Goal: Task Accomplishment & Management: Use online tool/utility

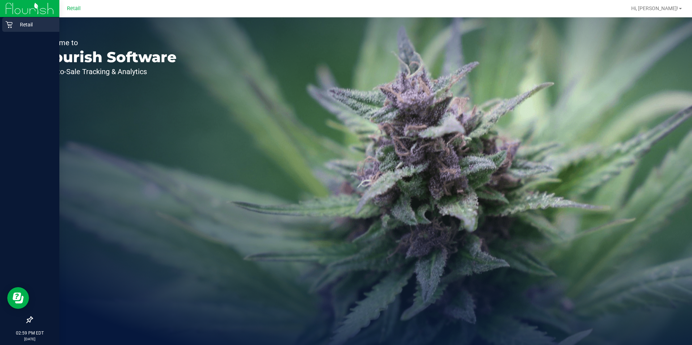
click at [14, 20] on div "Retail" at bounding box center [30, 24] width 57 height 14
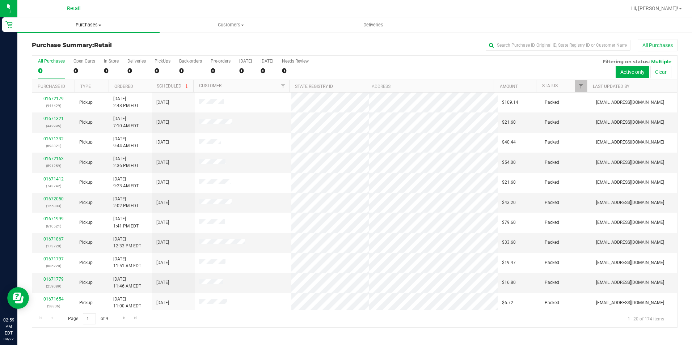
click at [84, 19] on uib-tab-heading "Purchases Summary of purchases Fulfillment All purchases" at bounding box center [88, 24] width 142 height 15
click at [72, 50] on li "Fulfillment" at bounding box center [88, 52] width 142 height 9
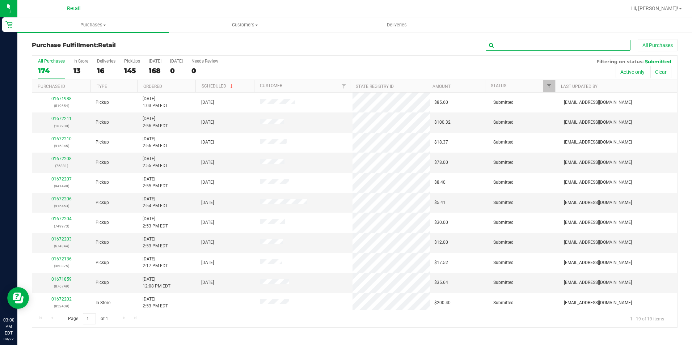
click at [535, 43] on input "text" at bounding box center [558, 45] width 145 height 11
type input "916345"
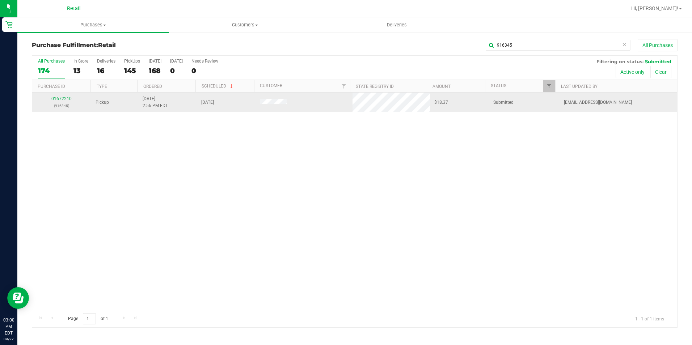
click at [68, 97] on link "01672210" at bounding box center [61, 98] width 20 height 5
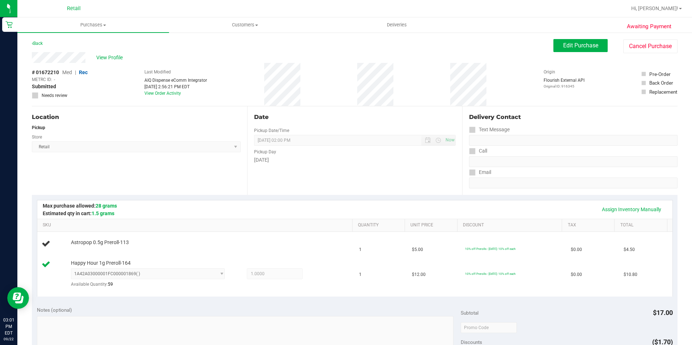
click at [636, 203] on div "Assign Inventory Manually" at bounding box center [355, 210] width 636 height 18
click at [638, 210] on link "Assign Inventory Manually" at bounding box center [632, 210] width 69 height 12
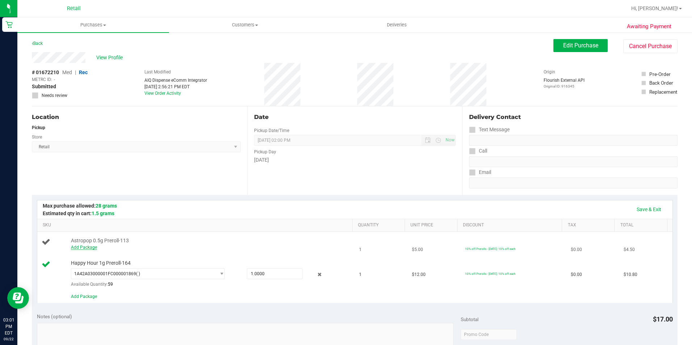
click at [77, 246] on link "Add Package" at bounding box center [84, 247] width 26 height 5
click at [215, 251] on span "select" at bounding box center [219, 249] width 9 height 10
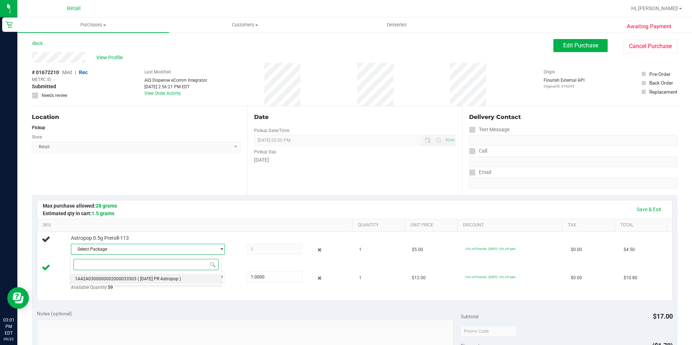
click at [185, 278] on li "1A42A0300000002000033503 ( [DATE] PR Astropop )" at bounding box center [146, 279] width 151 height 10
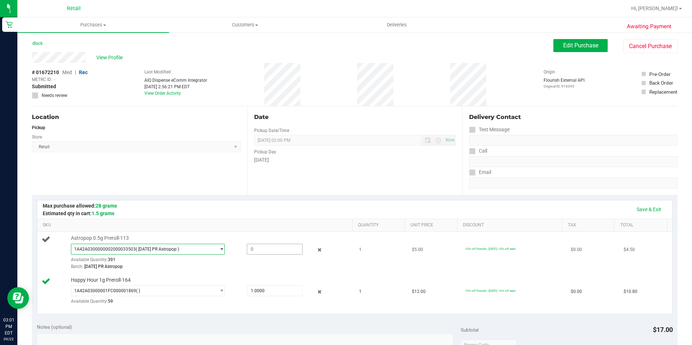
click at [263, 251] on span at bounding box center [275, 249] width 56 height 11
type input "1"
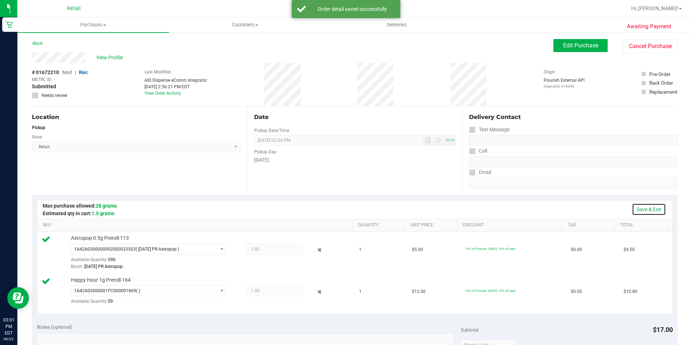
click at [649, 210] on link "Save & Exit" at bounding box center [649, 210] width 34 height 12
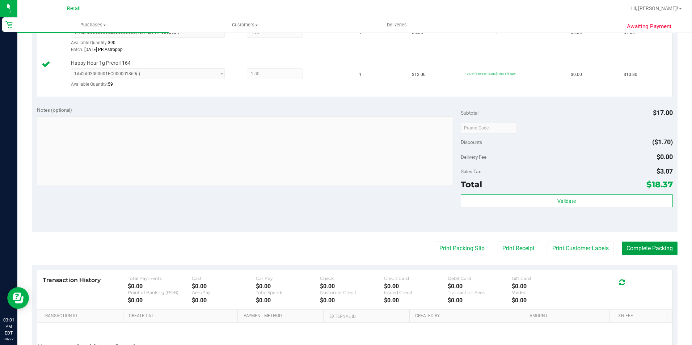
click at [642, 249] on button "Complete Packing" at bounding box center [650, 249] width 56 height 14
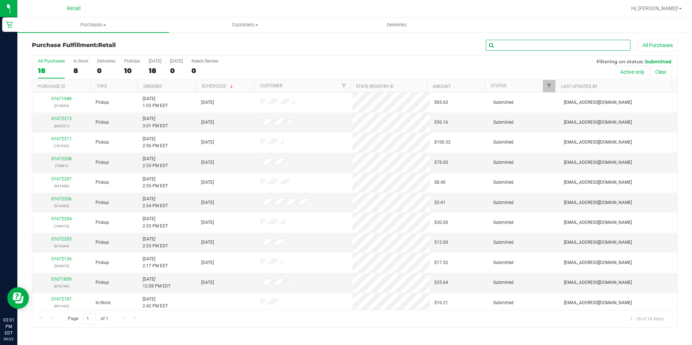
click at [508, 48] on input "text" at bounding box center [558, 45] width 145 height 11
type input "75881"
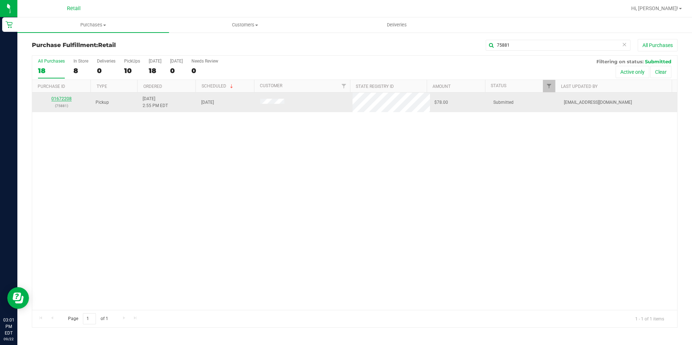
click at [68, 97] on link "01672208" at bounding box center [61, 98] width 20 height 5
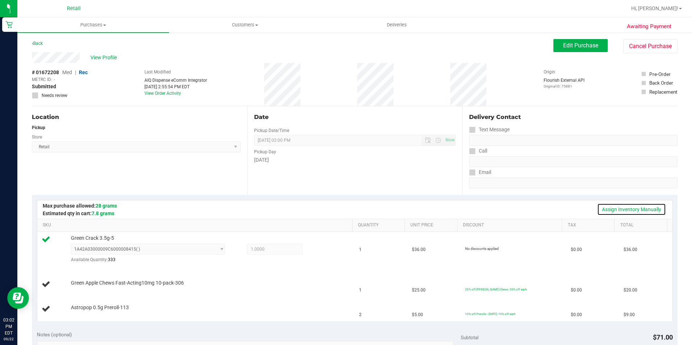
click at [654, 207] on link "Assign Inventory Manually" at bounding box center [632, 210] width 69 height 12
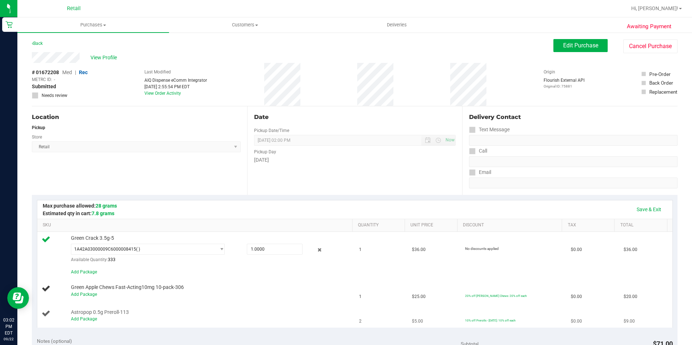
drag, startPoint x: 87, startPoint y: 323, endPoint x: 86, endPoint y: 313, distance: 9.8
click at [87, 322] on div "Add Package" at bounding box center [210, 319] width 278 height 7
drag, startPoint x: 86, startPoint y: 313, endPoint x: 86, endPoint y: 320, distance: 7.3
click at [86, 313] on span "Astropop 0.5g Preroll-113" at bounding box center [100, 312] width 58 height 7
click at [86, 324] on td "Astropop 0.5g Preroll-113 Add Package" at bounding box center [196, 316] width 318 height 24
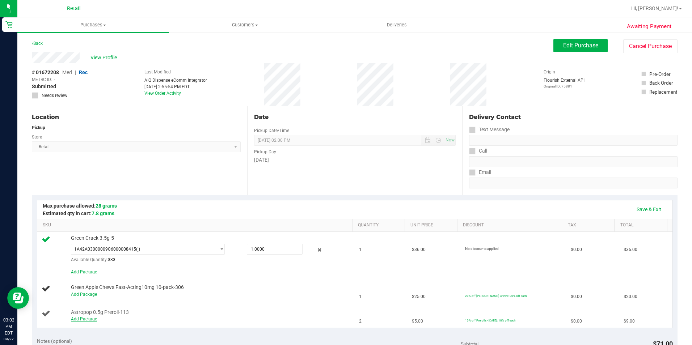
click at [85, 321] on link "Add Package" at bounding box center [84, 319] width 26 height 5
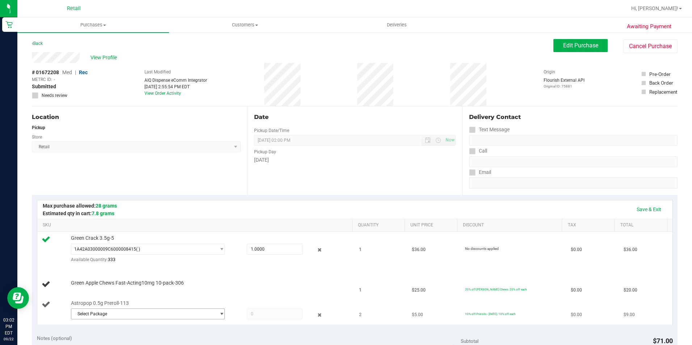
click at [204, 308] on div "Astropop 0.5g Preroll-113 Select Package 1A42A0300000002000033503" at bounding box center [208, 311] width 282 height 22
click at [205, 310] on span "Select Package" at bounding box center [143, 314] width 145 height 10
click at [188, 294] on span at bounding box center [146, 288] width 151 height 17
click at [189, 303] on li "1A42A0300000002000033503 ( [DATE] PR Astropop )" at bounding box center [146, 302] width 151 height 10
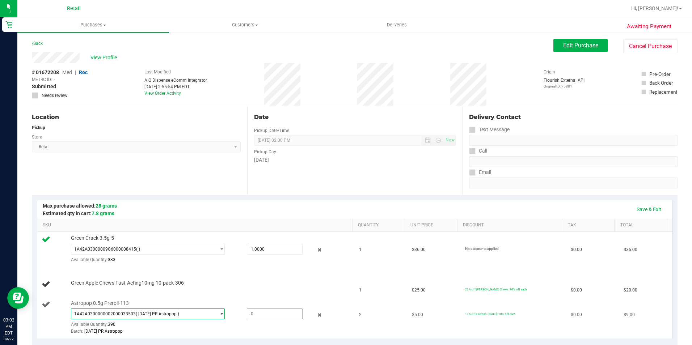
click at [260, 319] on span at bounding box center [275, 314] width 56 height 11
type input "2"
click at [632, 213] on link "Save & Exit" at bounding box center [649, 210] width 34 height 12
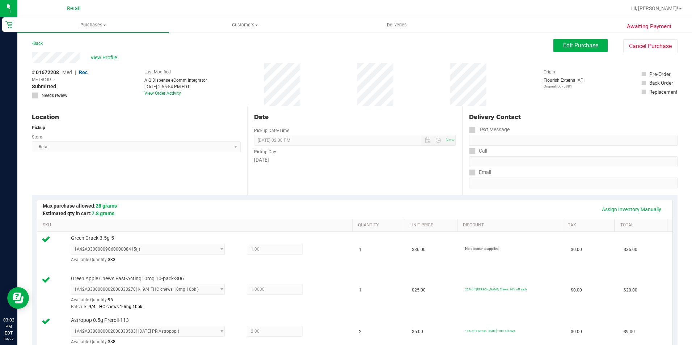
scroll to position [181, 0]
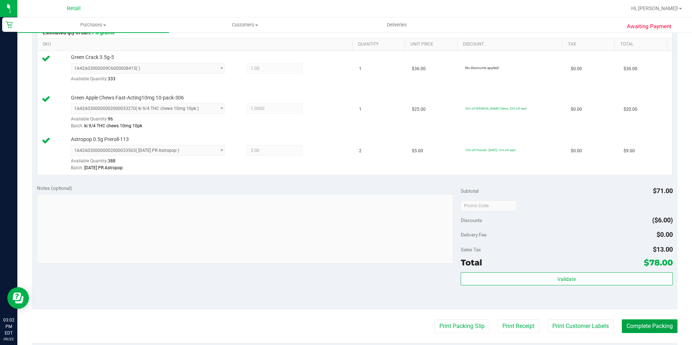
click at [648, 330] on button "Complete Packing" at bounding box center [650, 327] width 56 height 14
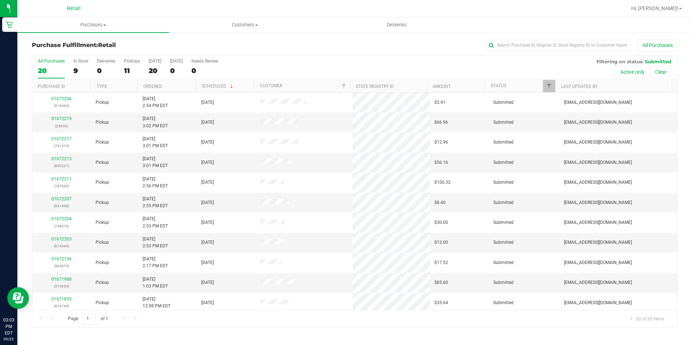
click at [558, 53] on div "Purchase Fulfillment: Retail All Purchases" at bounding box center [355, 47] width 646 height 16
click at [554, 25] on ul "Purchases Summary of purchases Fulfillment All purchases Customers All customer…" at bounding box center [363, 25] width 692 height 16
click at [552, 37] on div "Purchase Fulfillment: Retail All Purchases All Purchases 20 In Store 9 Deliveri…" at bounding box center [354, 183] width 675 height 303
click at [555, 42] on input "text" at bounding box center [558, 45] width 145 height 11
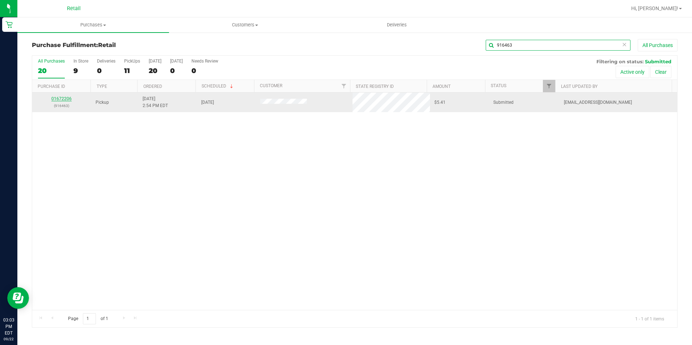
type input "916463"
click at [67, 100] on link "01672206" at bounding box center [61, 98] width 20 height 5
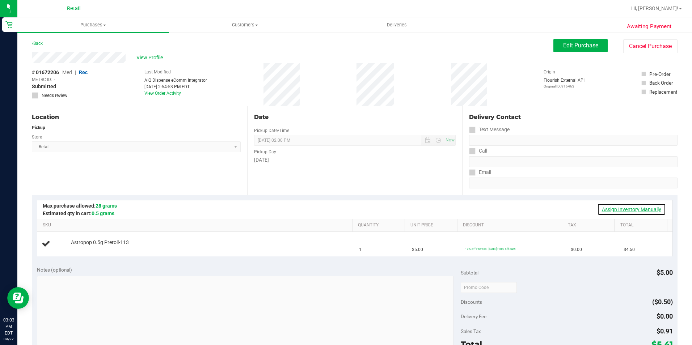
drag, startPoint x: 615, startPoint y: 210, endPoint x: 603, endPoint y: 210, distance: 11.6
click at [615, 210] on link "Assign Inventory Manually" at bounding box center [632, 210] width 69 height 12
click at [89, 251] on div "Add Package" at bounding box center [210, 247] width 278 height 7
click at [89, 249] on link "Add Package" at bounding box center [84, 247] width 26 height 5
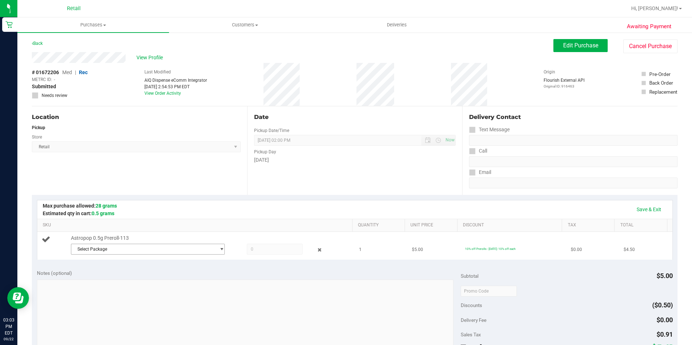
click at [89, 251] on span "Select Package" at bounding box center [143, 249] width 145 height 10
click at [146, 284] on li "1A42A0300000002000033503 ( [DATE] PR Astropop )" at bounding box center [146, 279] width 151 height 10
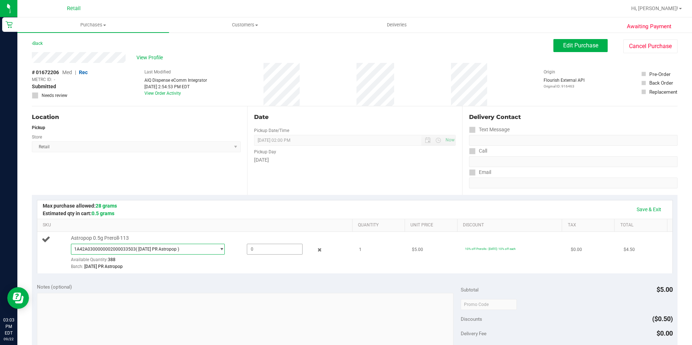
click at [278, 249] on span at bounding box center [275, 249] width 56 height 11
type input "1"
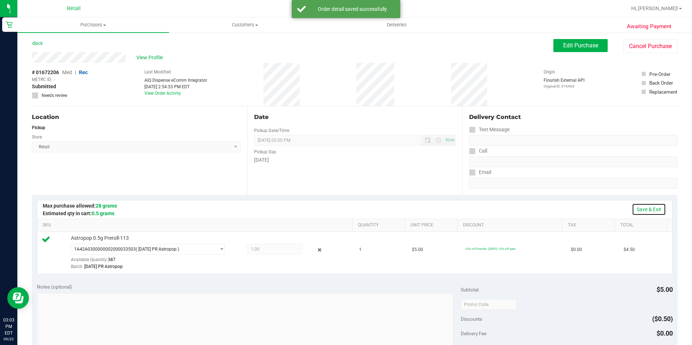
click at [636, 210] on link "Save & Exit" at bounding box center [649, 210] width 34 height 12
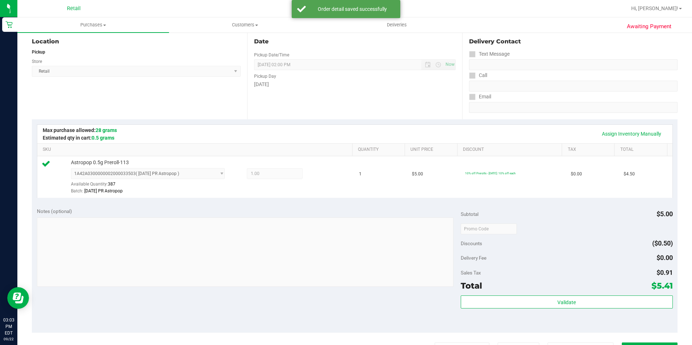
scroll to position [145, 0]
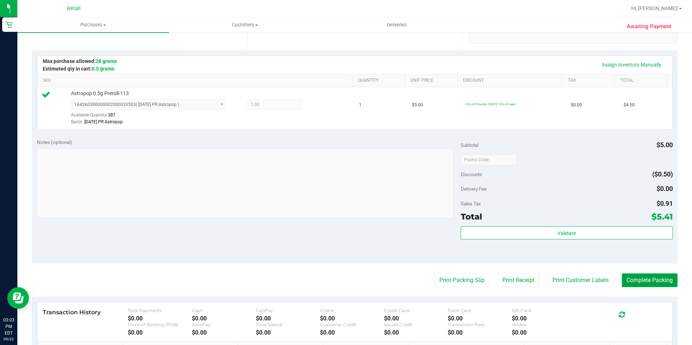
click at [633, 278] on button "Complete Packing" at bounding box center [650, 281] width 56 height 14
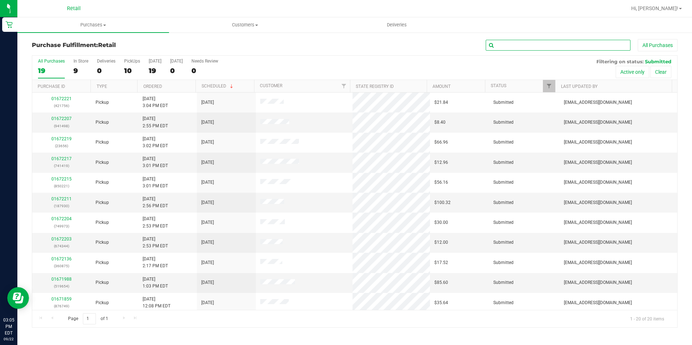
click at [501, 49] on input "text" at bounding box center [558, 45] width 145 height 11
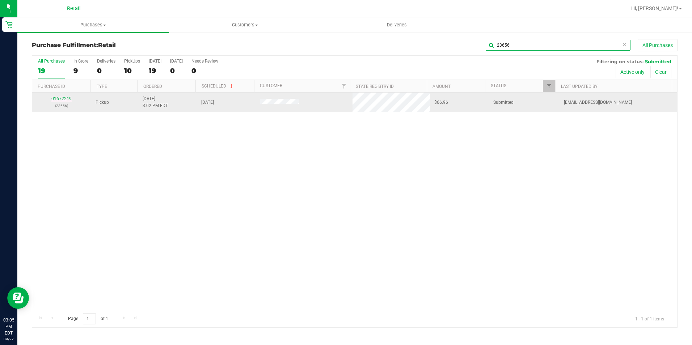
type input "23656"
click at [61, 101] on link "01672219" at bounding box center [61, 98] width 20 height 5
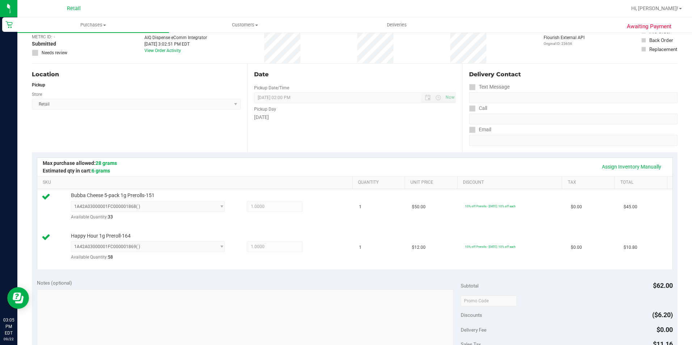
scroll to position [145, 0]
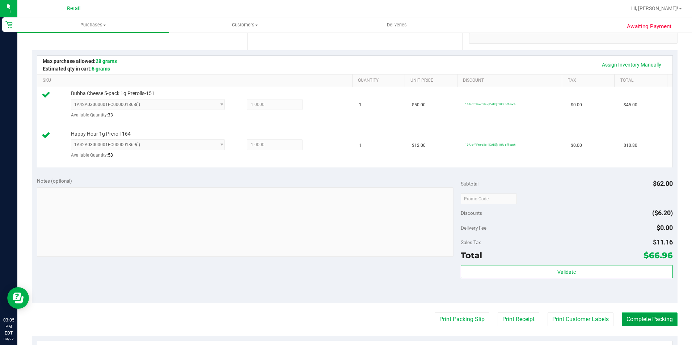
click at [635, 320] on button "Complete Packing" at bounding box center [650, 320] width 56 height 14
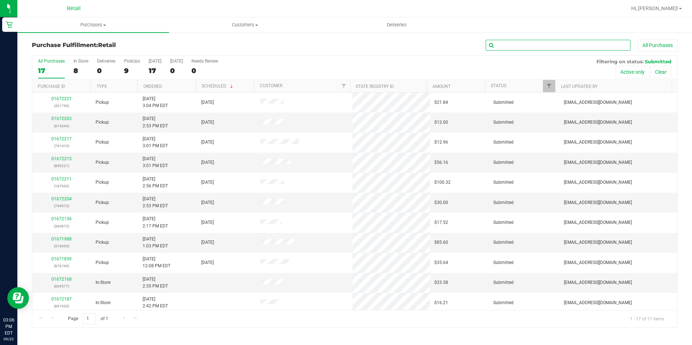
click at [516, 50] on input "text" at bounding box center [558, 45] width 145 height 11
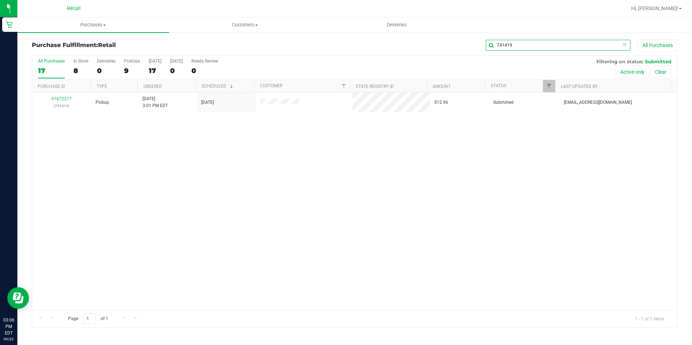
type input "741419"
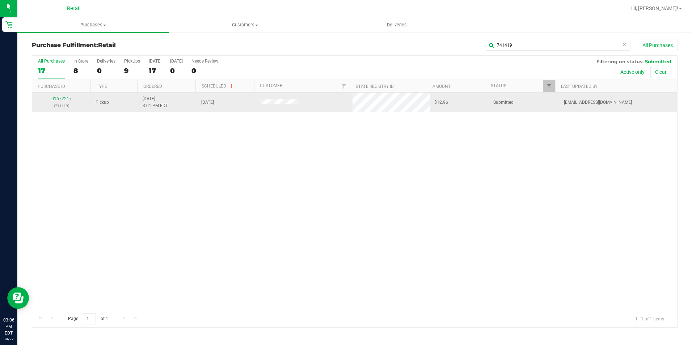
click at [67, 95] on td "01672217 (741419)" at bounding box center [61, 103] width 59 height 20
click at [67, 101] on div "01672217 (741419)" at bounding box center [62, 103] width 50 height 14
click at [62, 97] on link "01672217" at bounding box center [61, 98] width 20 height 5
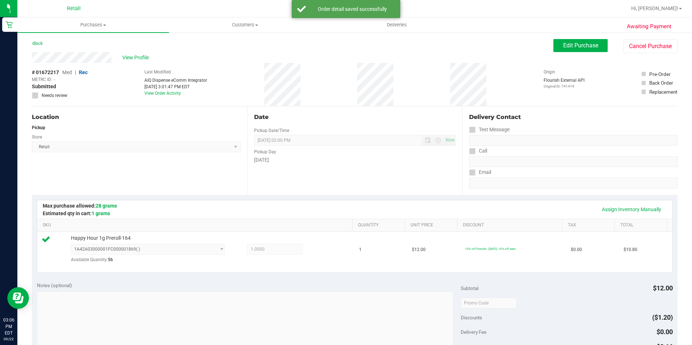
scroll to position [217, 0]
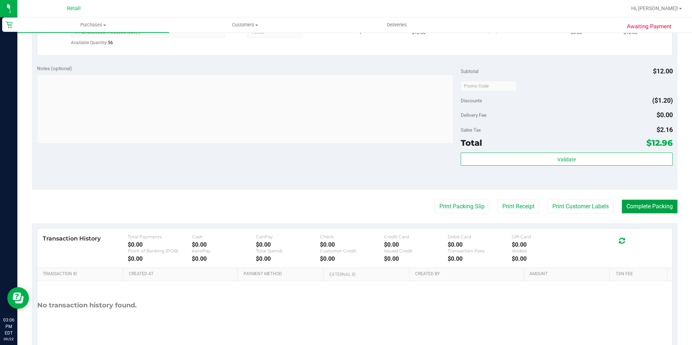
click at [662, 203] on button "Complete Packing" at bounding box center [650, 207] width 56 height 14
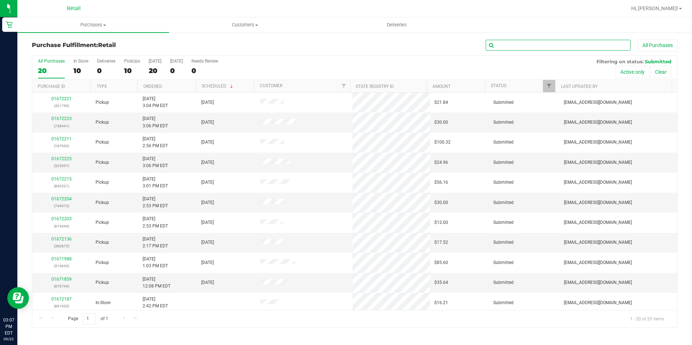
click at [554, 46] on input "text" at bounding box center [558, 45] width 145 height 11
type input "850221"
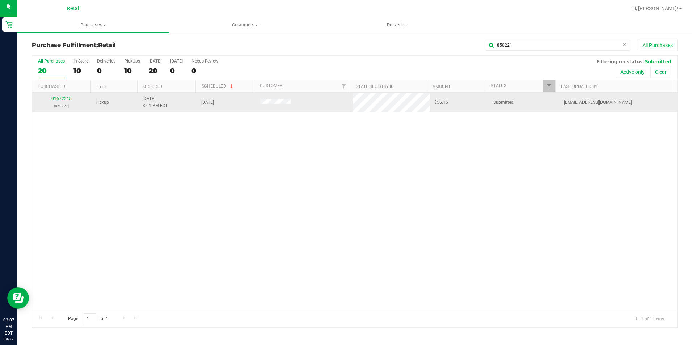
click at [60, 97] on link "01672215" at bounding box center [61, 98] width 20 height 5
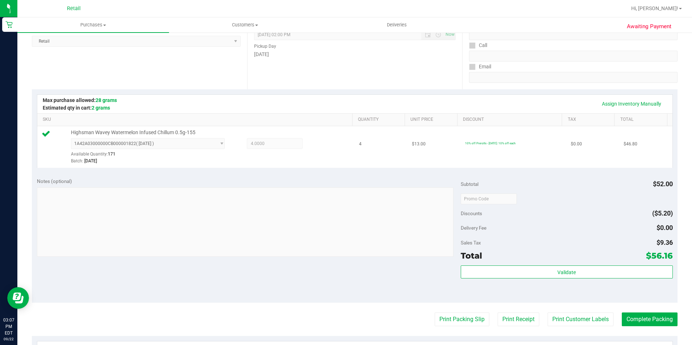
scroll to position [181, 0]
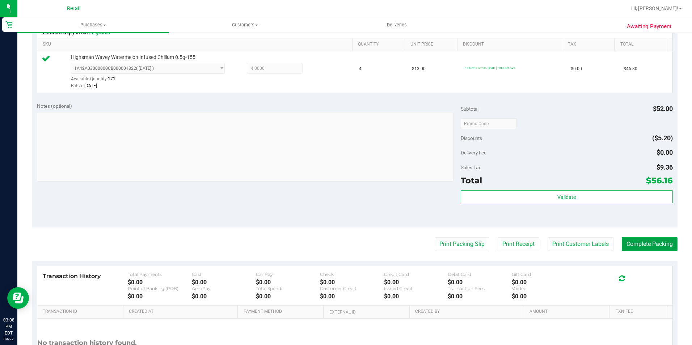
click at [659, 245] on button "Complete Packing" at bounding box center [650, 245] width 56 height 14
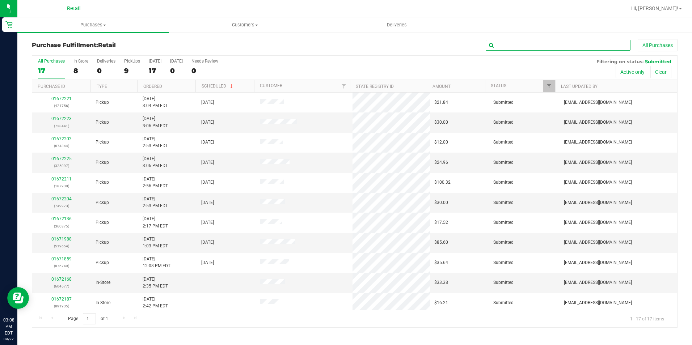
click at [581, 49] on input "text" at bounding box center [558, 45] width 145 height 11
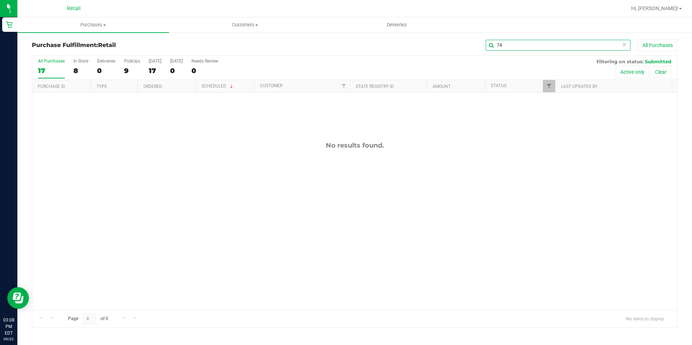
type input "7"
click at [501, 49] on input "850221" at bounding box center [558, 45] width 145 height 11
type input "648727"
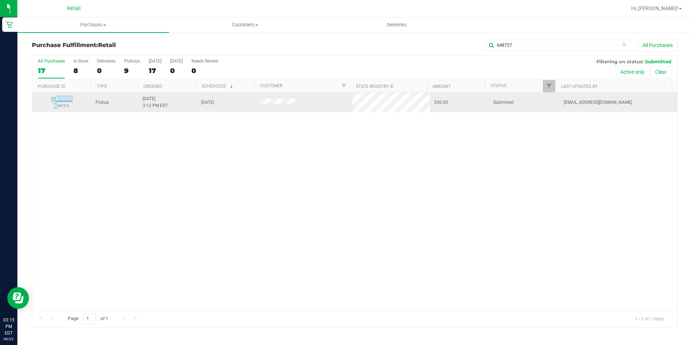
click at [53, 100] on div "01672234 (648727)" at bounding box center [62, 103] width 50 height 14
drag, startPoint x: 53, startPoint y: 100, endPoint x: 50, endPoint y: 97, distance: 4.9
click at [50, 97] on div "01672234 (648727)" at bounding box center [62, 103] width 50 height 14
click at [59, 100] on link "01672234" at bounding box center [61, 98] width 20 height 5
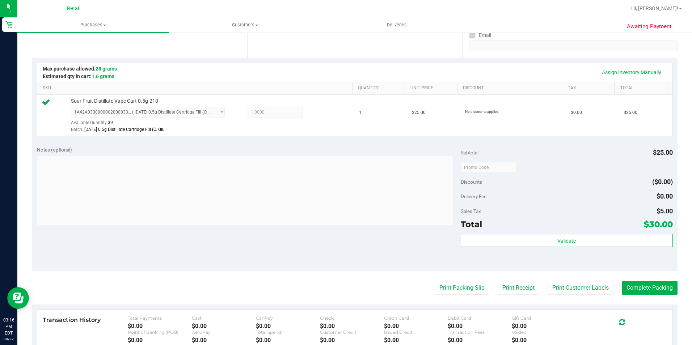
scroll to position [217, 0]
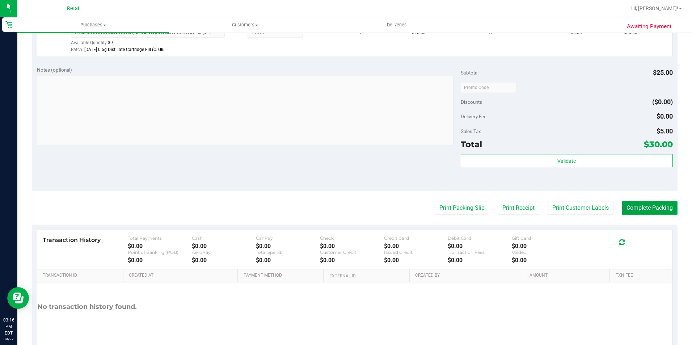
click at [656, 212] on button "Complete Packing" at bounding box center [650, 208] width 56 height 14
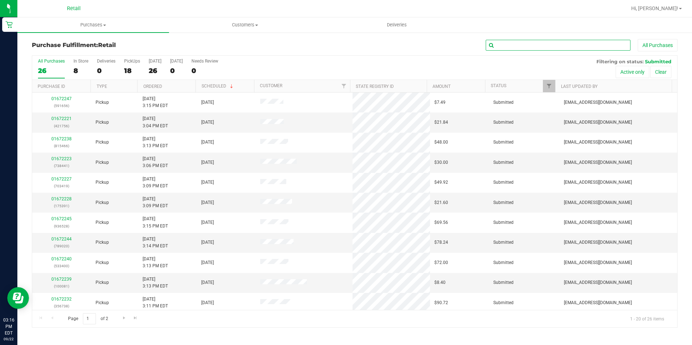
click at [527, 46] on input "text" at bounding box center [558, 45] width 145 height 11
type input "356738"
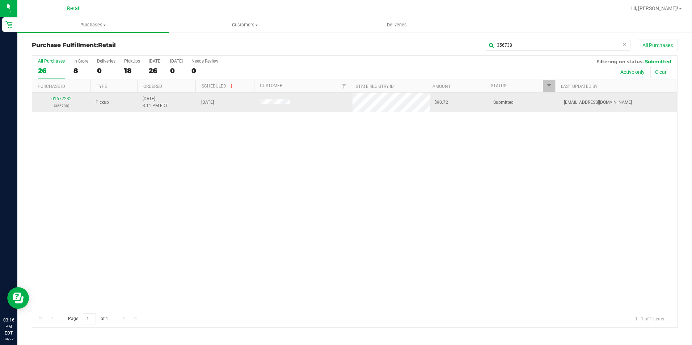
click at [58, 107] on p "(356738)" at bounding box center [62, 105] width 50 height 7
click at [65, 101] on link "01672232" at bounding box center [61, 98] width 20 height 5
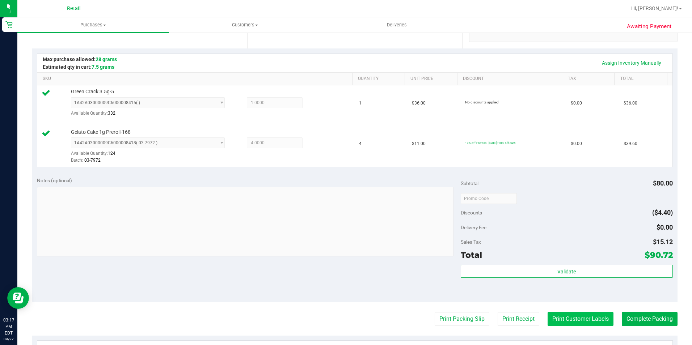
scroll to position [217, 0]
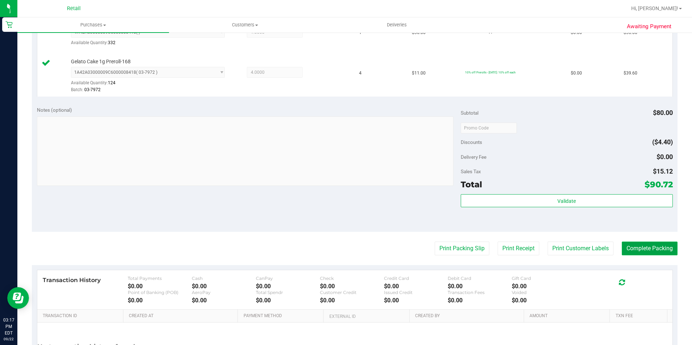
click at [650, 244] on button "Complete Packing" at bounding box center [650, 249] width 56 height 14
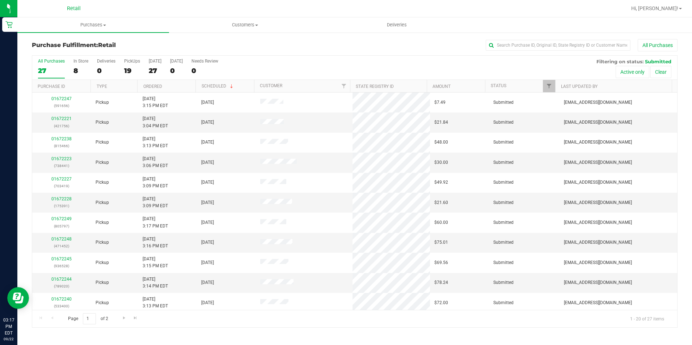
click at [522, 39] on div "All Purchases" at bounding box center [462, 45] width 431 height 12
click at [513, 44] on input "text" at bounding box center [558, 45] width 145 height 11
type input "175391"
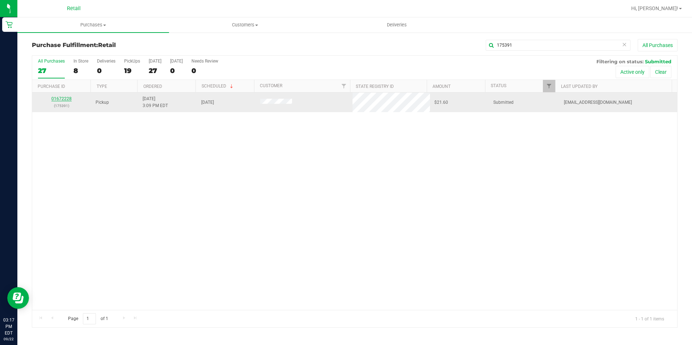
click at [63, 100] on link "01672228" at bounding box center [61, 98] width 20 height 5
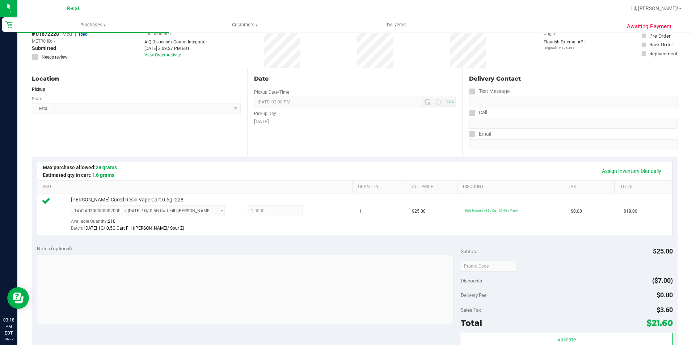
scroll to position [181, 0]
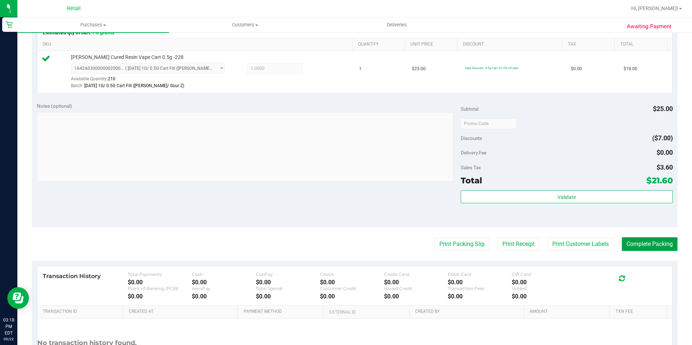
click at [642, 239] on button "Complete Packing" at bounding box center [650, 245] width 56 height 14
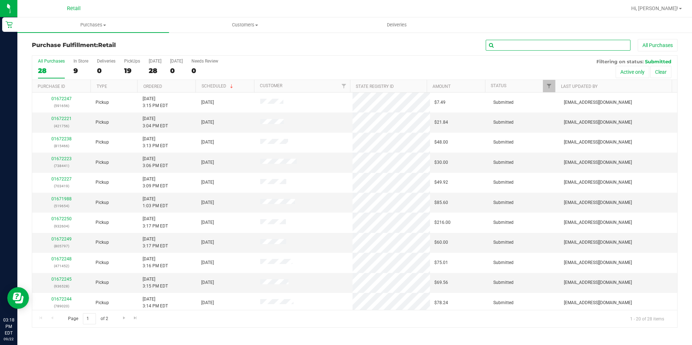
click at [558, 47] on input "text" at bounding box center [558, 45] width 145 height 11
type input "703419"
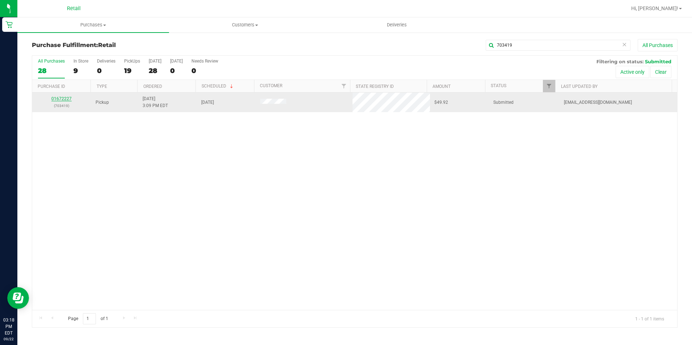
click at [68, 98] on link "01672227" at bounding box center [61, 98] width 20 height 5
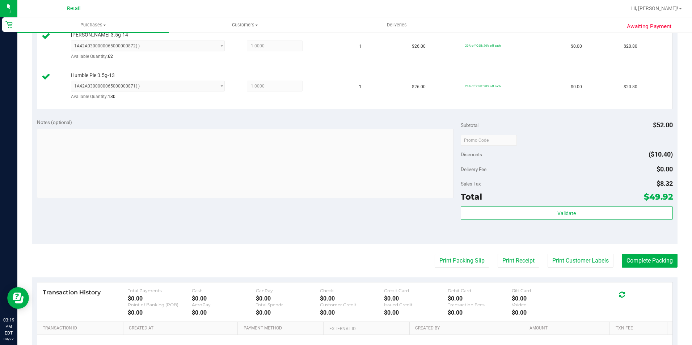
scroll to position [217, 0]
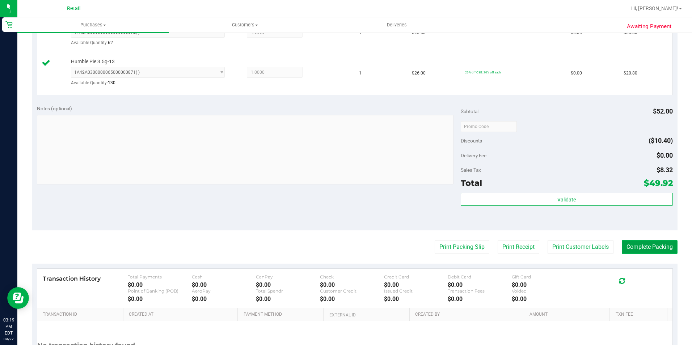
click at [642, 245] on button "Complete Packing" at bounding box center [650, 247] width 56 height 14
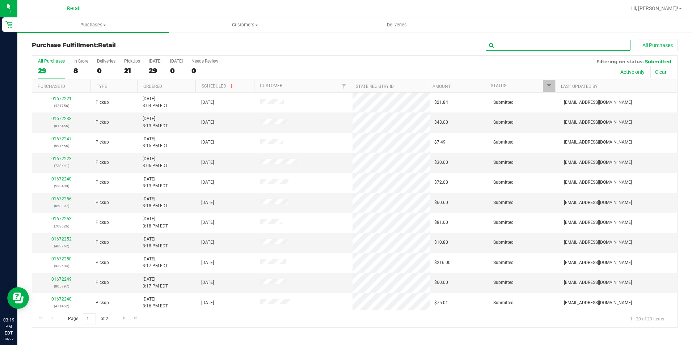
click at [554, 44] on input "text" at bounding box center [558, 45] width 145 height 11
type input "738441"
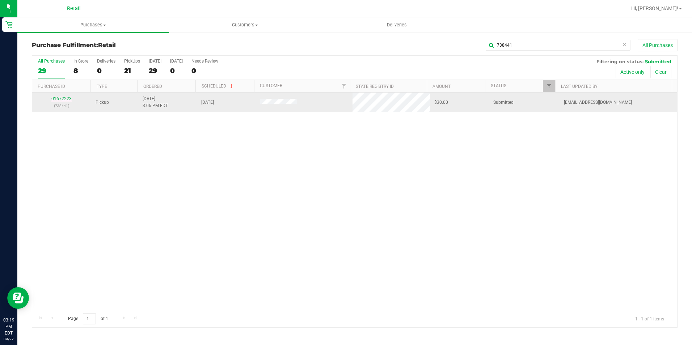
click at [60, 96] on link "01672223" at bounding box center [61, 98] width 20 height 5
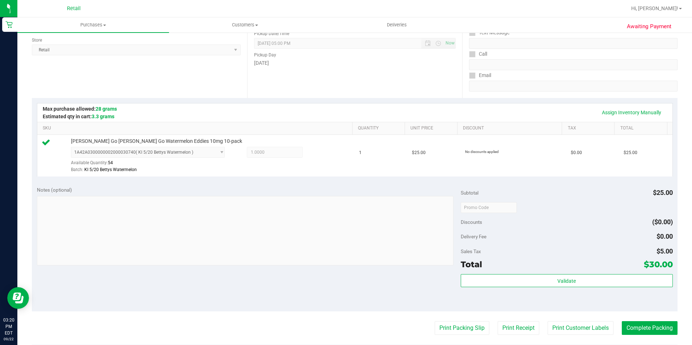
scroll to position [145, 0]
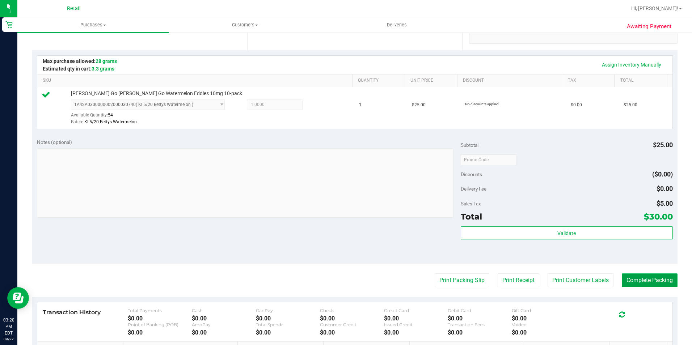
click at [636, 288] on button "Complete Packing" at bounding box center [650, 281] width 56 height 14
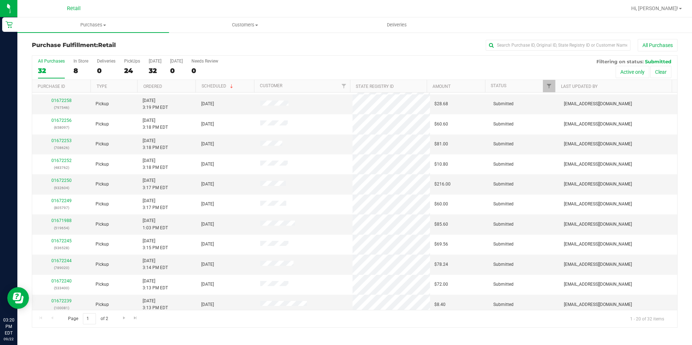
scroll to position [183, 0]
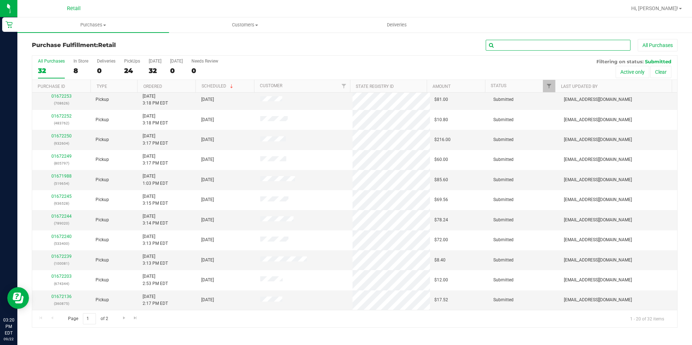
click at [546, 42] on input "text" at bounding box center [558, 45] width 145 height 11
type input "421756"
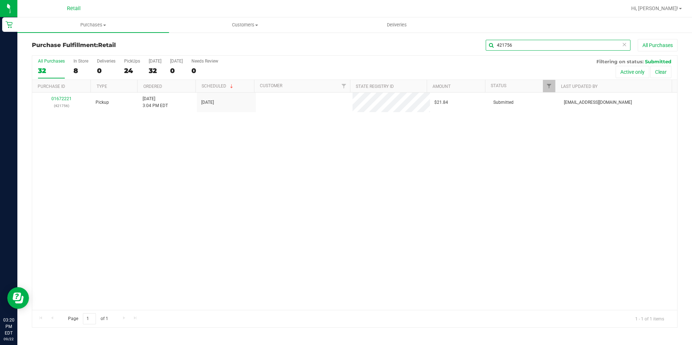
scroll to position [0, 0]
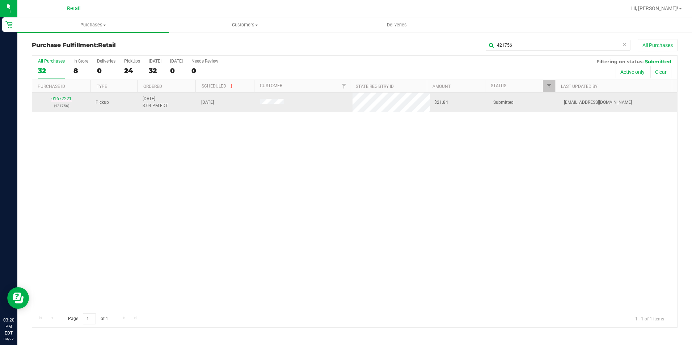
click at [65, 99] on link "01672221" at bounding box center [61, 98] width 20 height 5
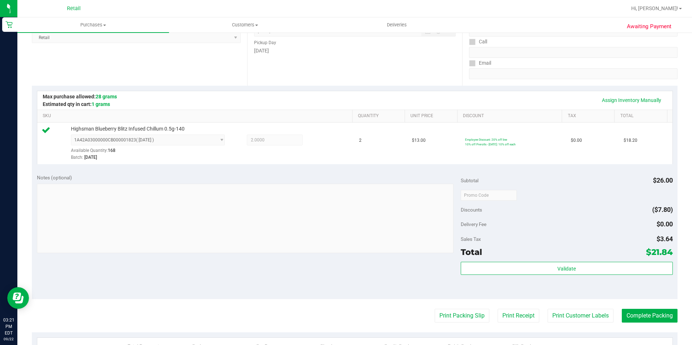
scroll to position [217, 0]
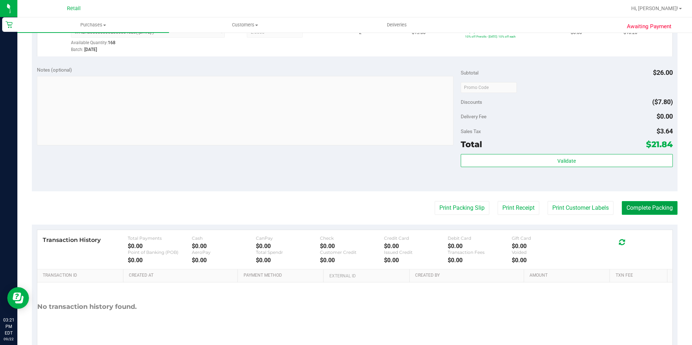
click at [657, 208] on button "Complete Packing" at bounding box center [650, 208] width 56 height 14
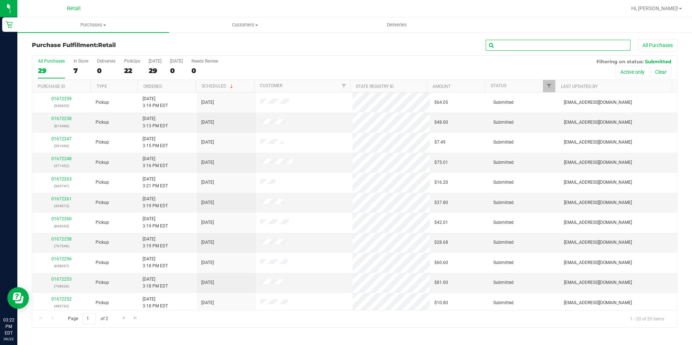
click at [537, 41] on input "text" at bounding box center [558, 45] width 145 height 11
type input "932604"
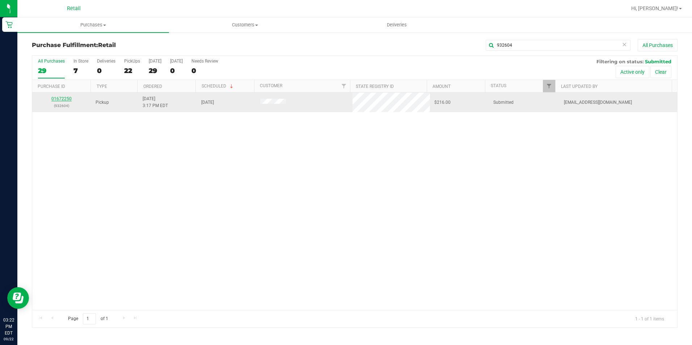
click at [53, 99] on link "01672250" at bounding box center [61, 98] width 20 height 5
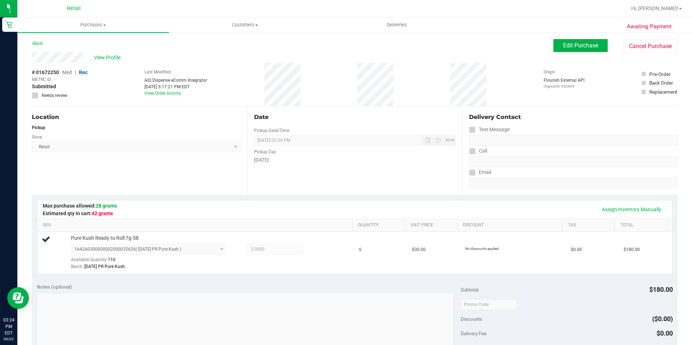
click at [583, 55] on div "View Profile # 01672250 Med | Rec METRC ID: - Submitted Needs review Last Modif…" at bounding box center [355, 79] width 646 height 54
click at [576, 39] on button "Edit Purchase" at bounding box center [581, 45] width 54 height 13
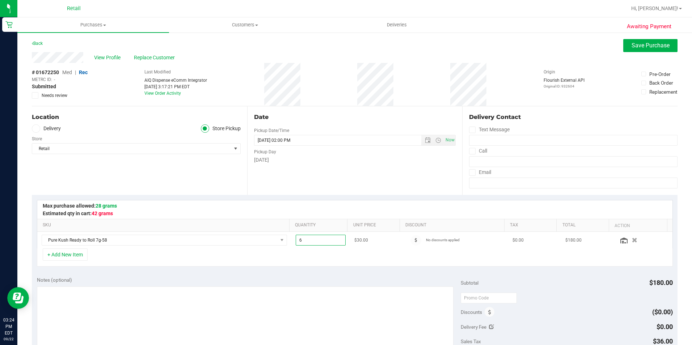
click at [328, 236] on span "6.00 6" at bounding box center [321, 240] width 50 height 11
click at [328, 236] on input "6" at bounding box center [320, 240] width 49 height 10
type input "4"
click at [645, 43] on span "Save Purchase" at bounding box center [651, 45] width 38 height 7
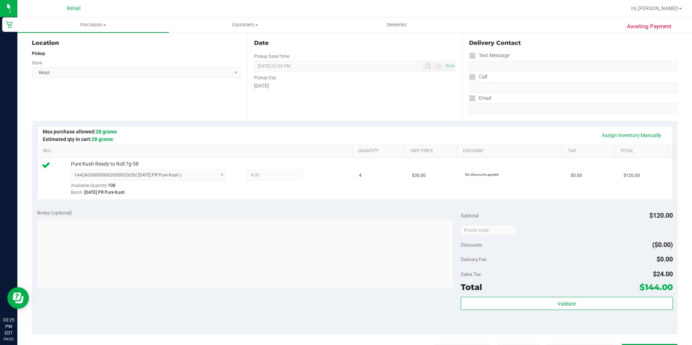
scroll to position [247, 0]
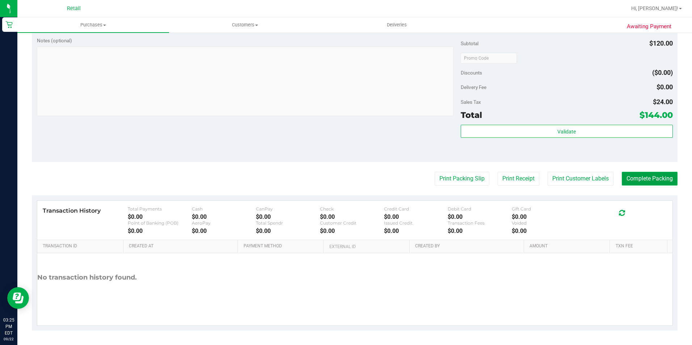
click at [663, 173] on button "Complete Packing" at bounding box center [650, 179] width 56 height 14
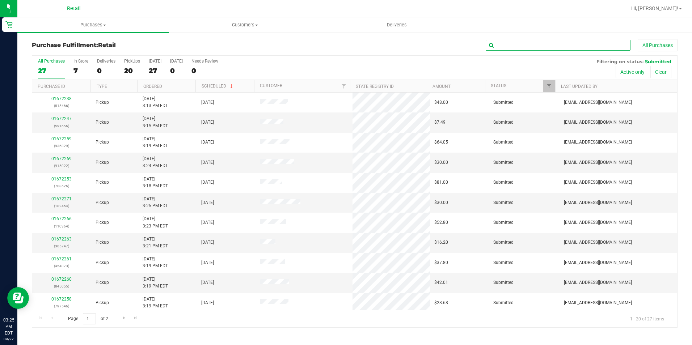
click at [607, 40] on input "text" at bounding box center [558, 45] width 145 height 11
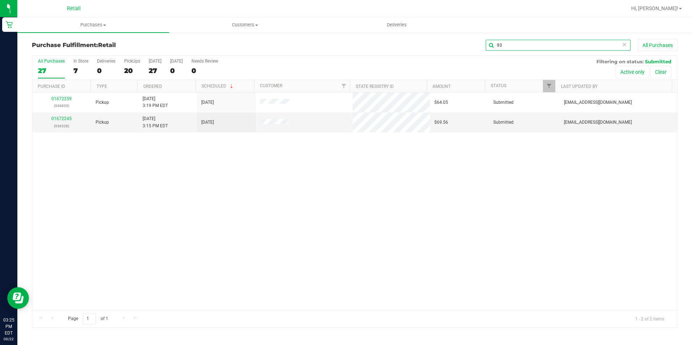
type input "9"
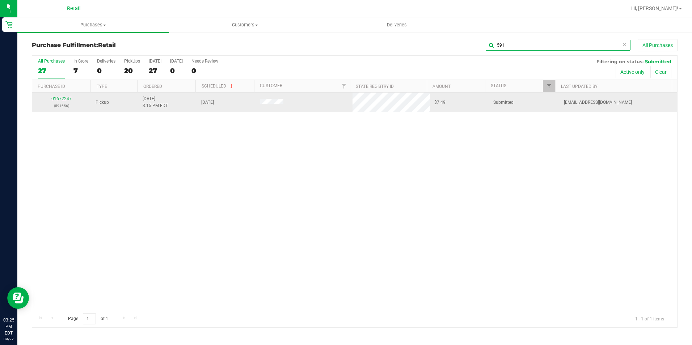
type input "591"
click at [63, 102] on div "01672247 (591656)" at bounding box center [62, 103] width 50 height 14
click at [66, 98] on link "01672247" at bounding box center [61, 98] width 20 height 5
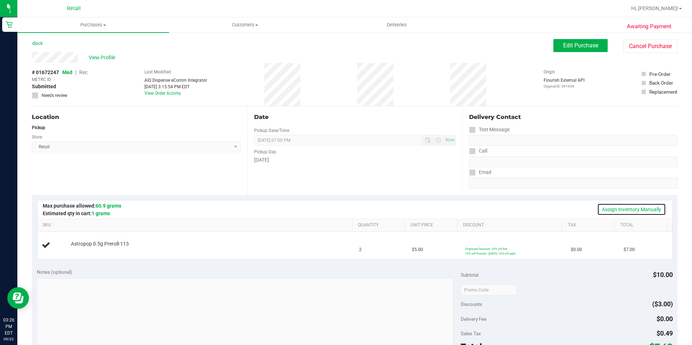
click at [626, 208] on link "Assign Inventory Manually" at bounding box center [632, 210] width 69 height 12
click at [92, 247] on link "Add Package" at bounding box center [84, 248] width 26 height 5
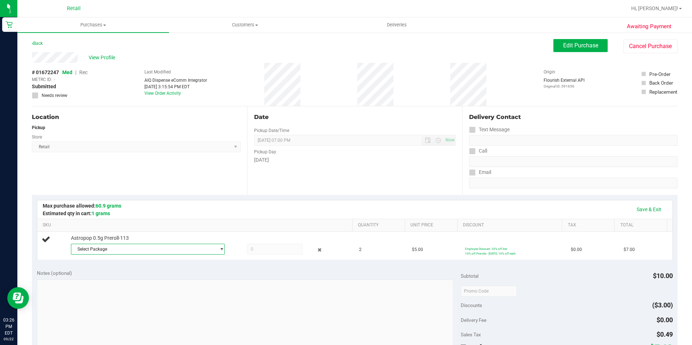
click at [94, 248] on span "Select Package" at bounding box center [143, 249] width 145 height 10
click at [107, 280] on span "1A42A0300000002000033503" at bounding box center [106, 279] width 62 height 5
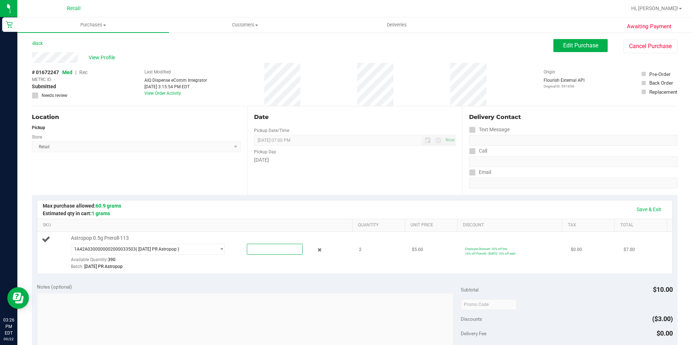
click at [291, 248] on span at bounding box center [275, 249] width 56 height 11
type input "2"
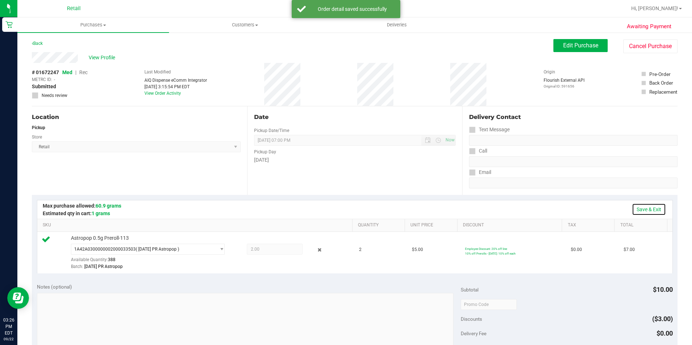
click at [656, 213] on link "Save & Exit" at bounding box center [649, 210] width 34 height 12
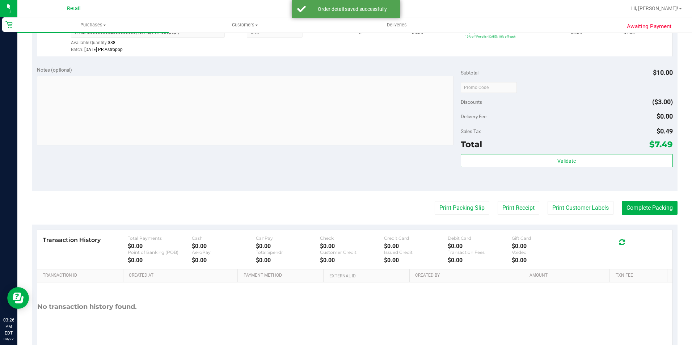
scroll to position [247, 0]
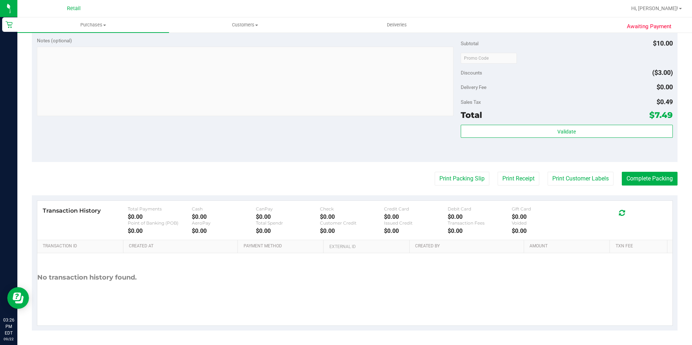
click at [642, 171] on purchase-details "Back Edit Purchase Cancel Purchase View Profile # 01672247 Med | Rec METRC ID: …" at bounding box center [355, 61] width 646 height 539
click at [650, 184] on button "Complete Packing" at bounding box center [650, 179] width 56 height 14
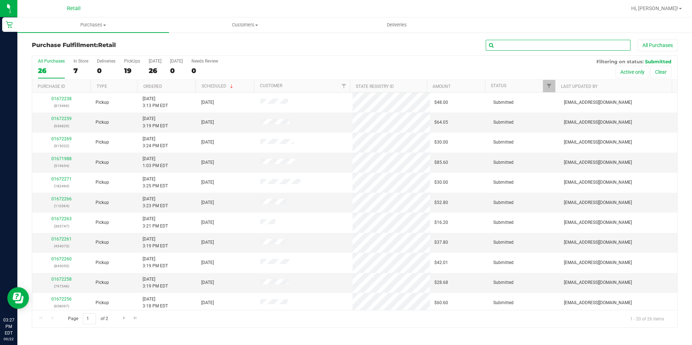
click at [566, 44] on input "text" at bounding box center [558, 45] width 145 height 11
type input "936528"
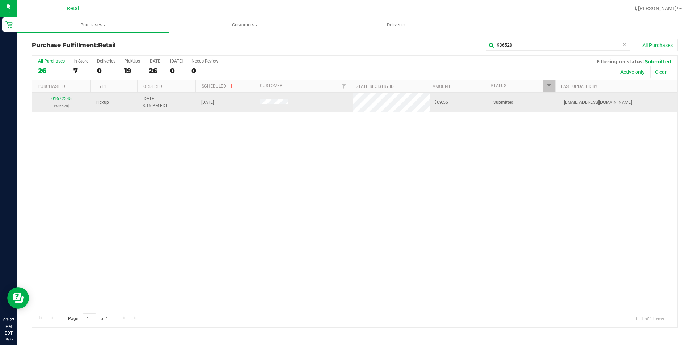
click at [63, 98] on link "01672245" at bounding box center [61, 98] width 20 height 5
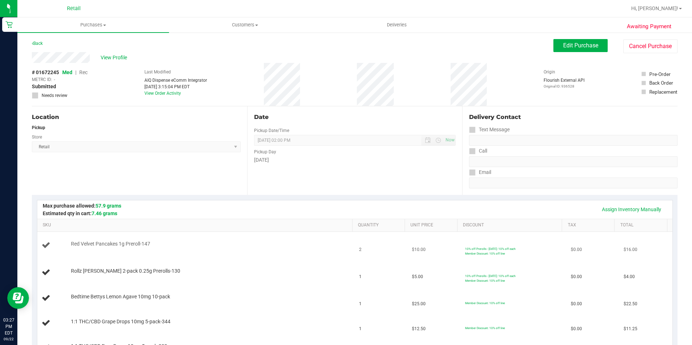
scroll to position [72, 0]
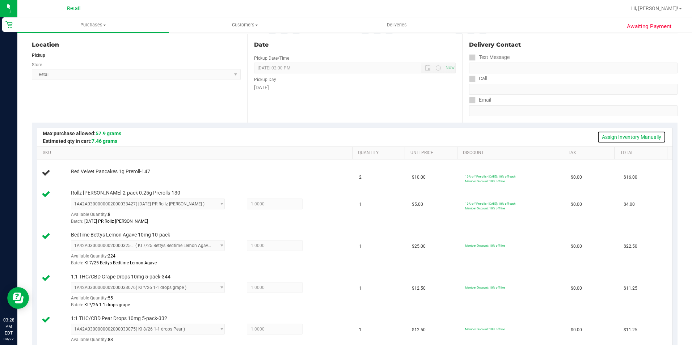
click at [640, 140] on link "Assign Inventory Manually" at bounding box center [632, 137] width 69 height 12
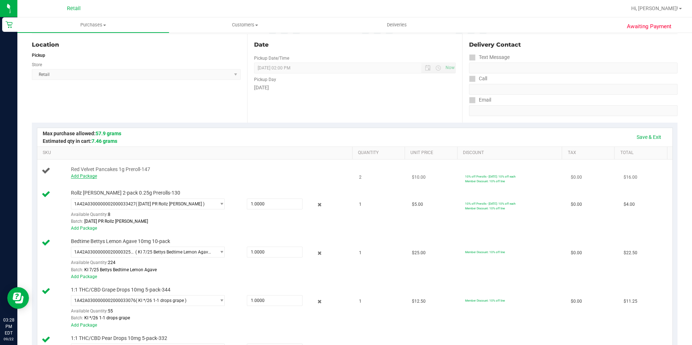
click at [83, 179] on link "Add Package" at bounding box center [84, 176] width 26 height 5
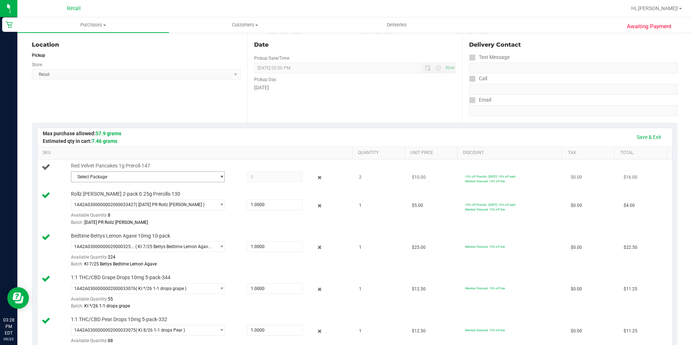
click at [141, 177] on span "Select Package" at bounding box center [143, 177] width 145 height 10
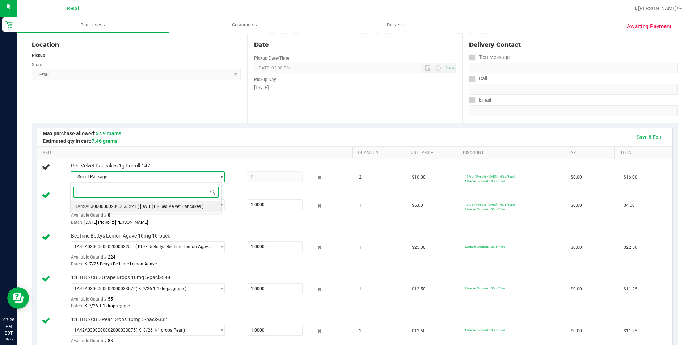
click at [145, 207] on span "( [DATE] PR Red Velvet Pancakes )" at bounding box center [171, 206] width 66 height 5
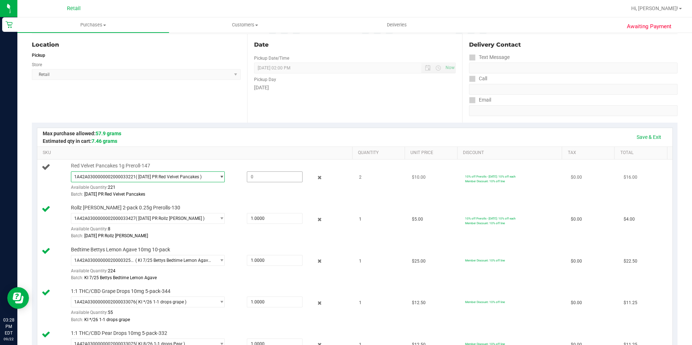
click at [267, 177] on span at bounding box center [275, 177] width 56 height 11
type input "2"
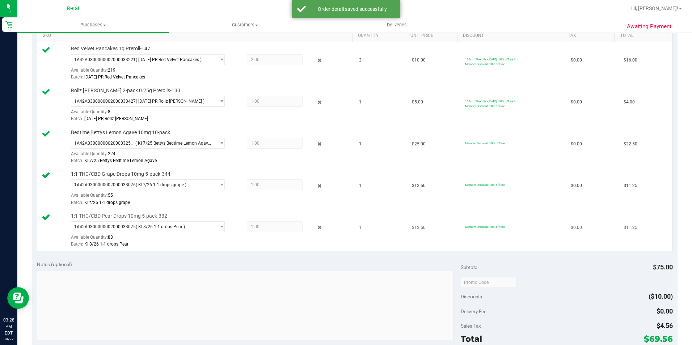
scroll to position [254, 0]
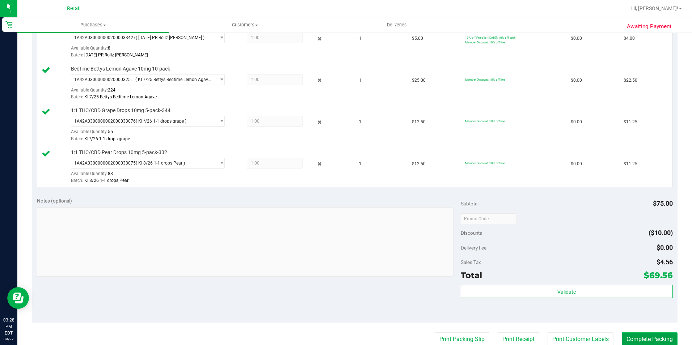
click at [634, 335] on button "Complete Packing" at bounding box center [650, 340] width 56 height 14
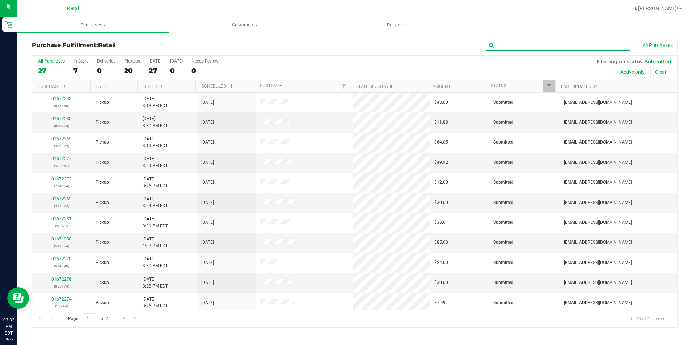
click at [518, 45] on input "text" at bounding box center [558, 45] width 145 height 11
type input "519654"
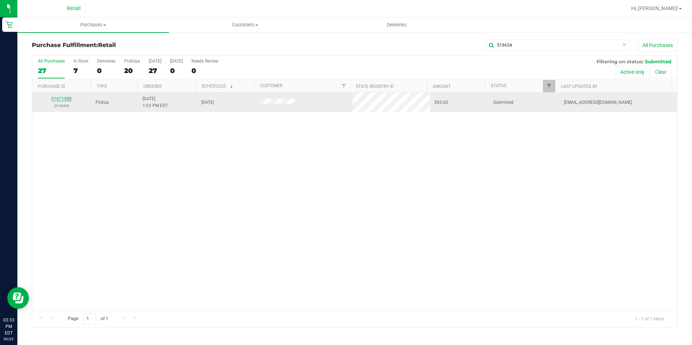
click at [59, 97] on link "01671988" at bounding box center [61, 98] width 20 height 5
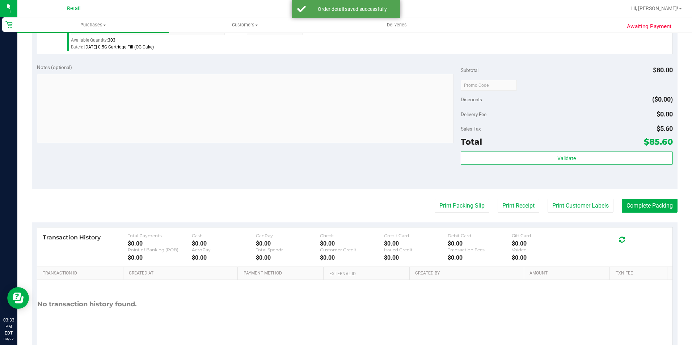
scroll to position [287, 0]
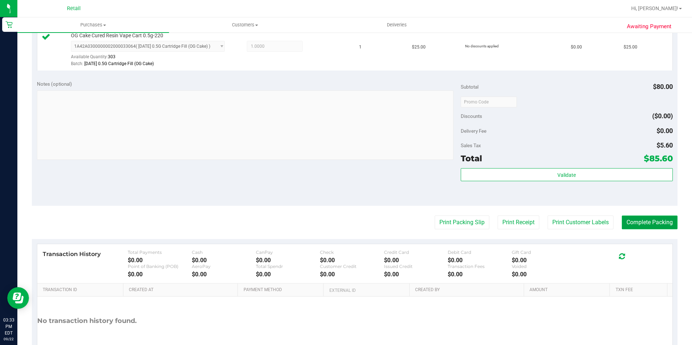
click at [635, 226] on button "Complete Packing" at bounding box center [650, 223] width 56 height 14
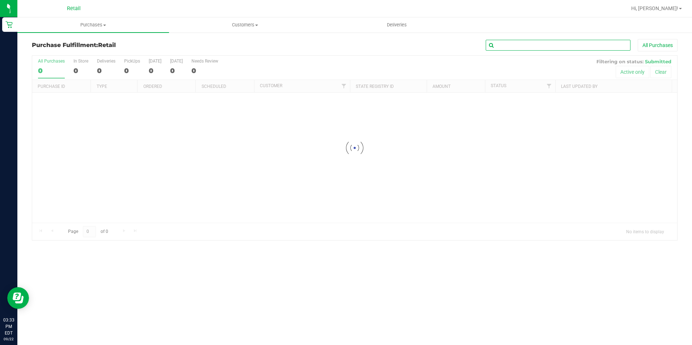
click at [566, 43] on input "text" at bounding box center [558, 45] width 145 height 11
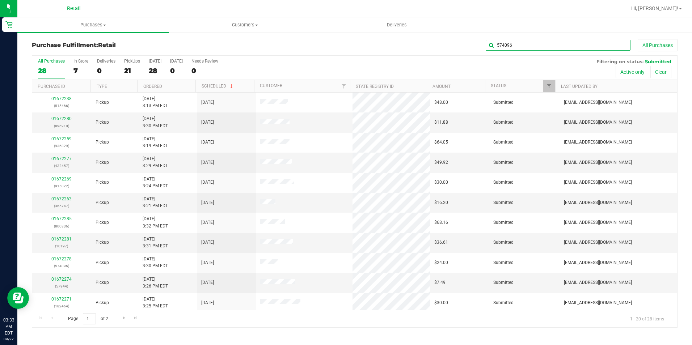
type input "574096"
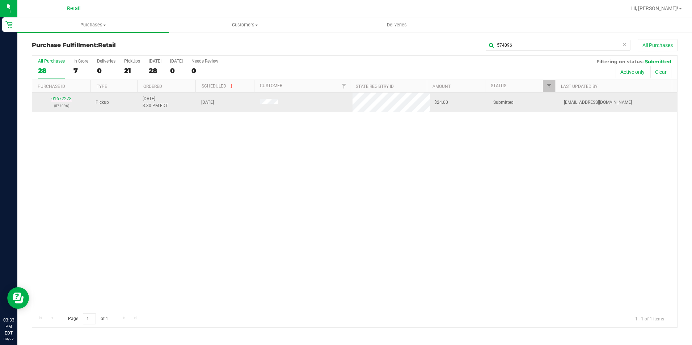
click at [59, 100] on link "01672278" at bounding box center [61, 98] width 20 height 5
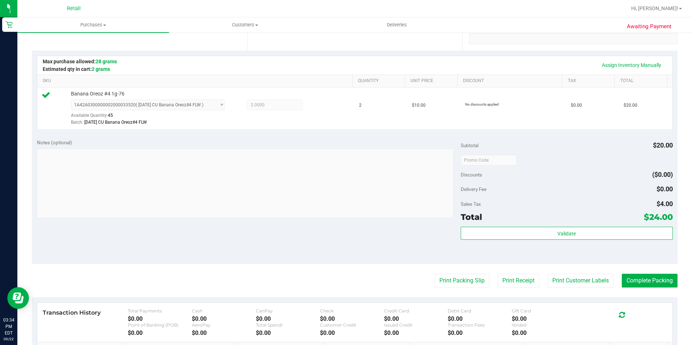
scroll to position [145, 0]
click at [648, 272] on purchase-details "Back Edit Purchase Cancel Purchase View Profile # 01672278 Med | Rec METRC ID: …" at bounding box center [355, 163] width 646 height 539
click at [644, 282] on button "Complete Packing" at bounding box center [650, 281] width 56 height 14
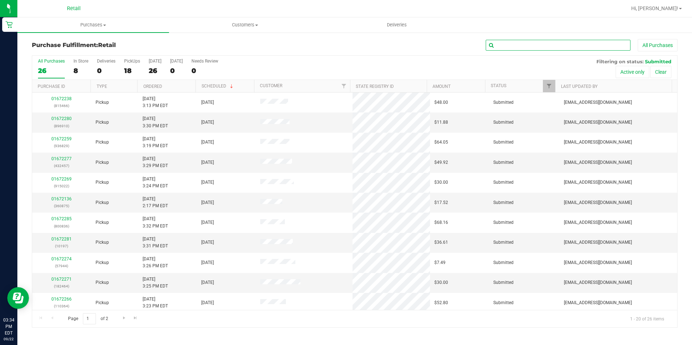
click at [556, 43] on input "text" at bounding box center [558, 45] width 145 height 11
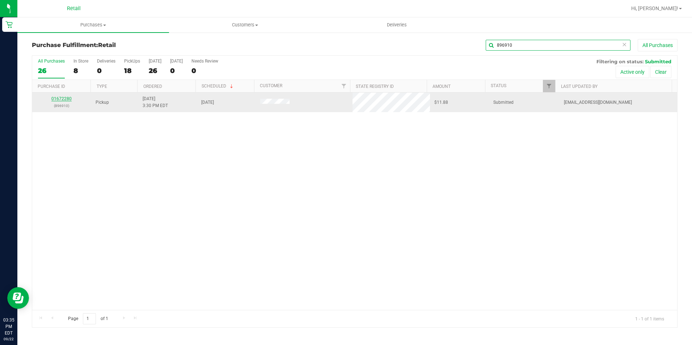
type input "896910"
click at [57, 101] on link "01672280" at bounding box center [61, 98] width 20 height 5
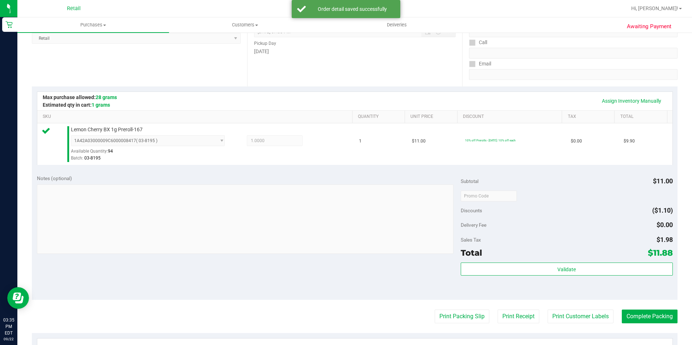
scroll to position [181, 0]
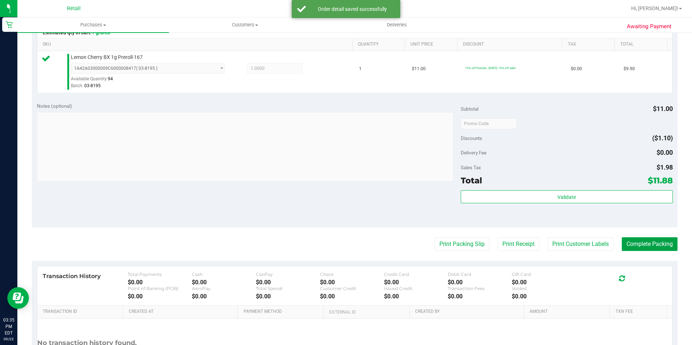
drag, startPoint x: 627, startPoint y: 241, endPoint x: 632, endPoint y: 224, distance: 18.1
click at [629, 241] on button "Complete Packing" at bounding box center [650, 245] width 56 height 14
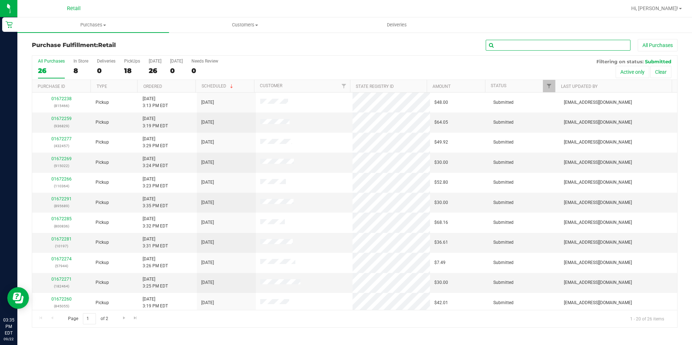
click at [546, 41] on input "text" at bounding box center [558, 45] width 145 height 11
type input "182464"
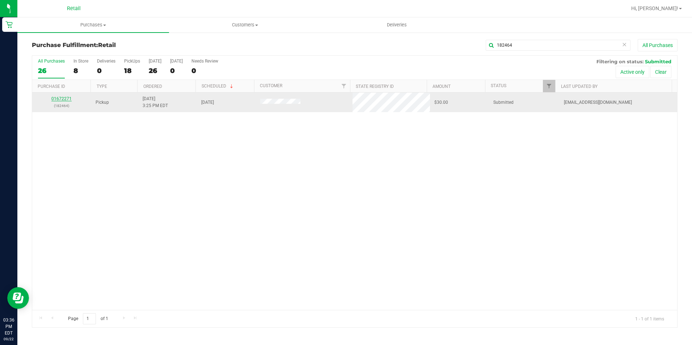
click at [68, 97] on link "01672271" at bounding box center [61, 98] width 20 height 5
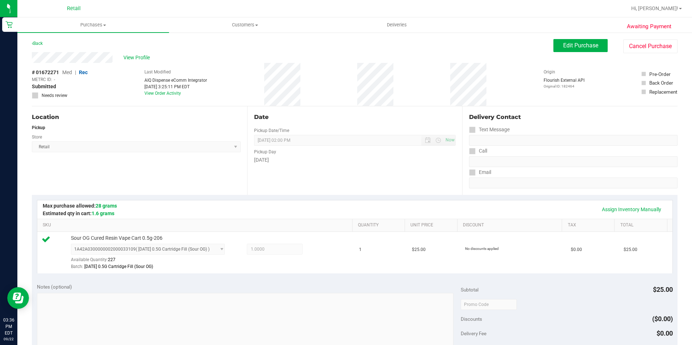
scroll to position [109, 0]
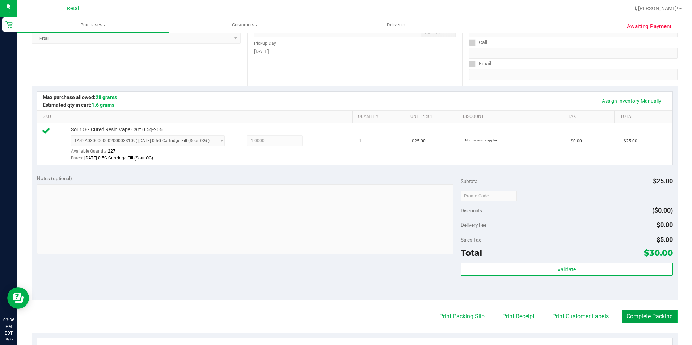
click at [632, 316] on button "Complete Packing" at bounding box center [650, 317] width 56 height 14
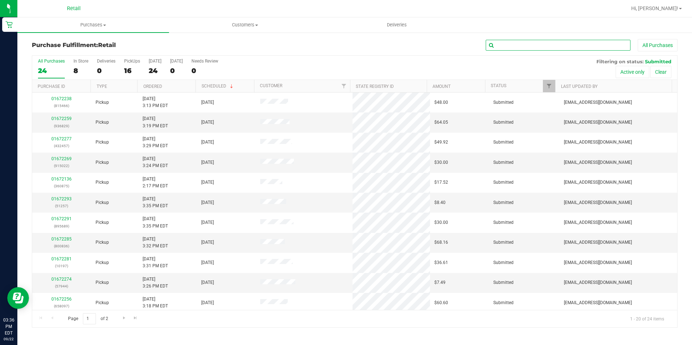
click at [523, 50] on input "text" at bounding box center [558, 45] width 145 height 11
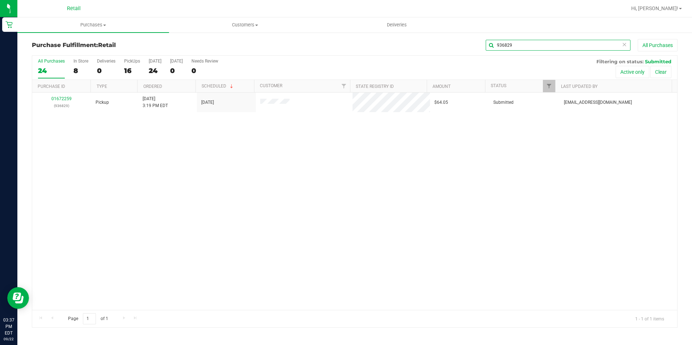
type input "936829"
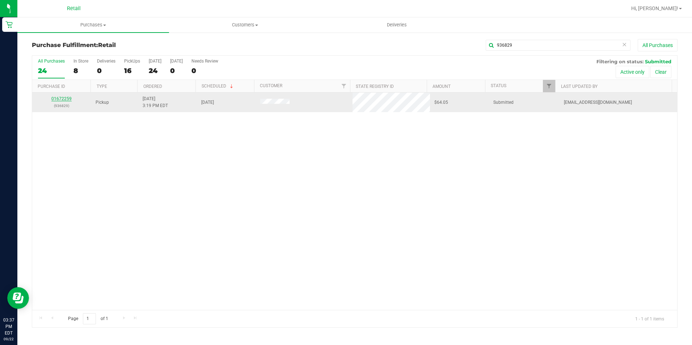
click at [60, 99] on link "01672259" at bounding box center [61, 98] width 20 height 5
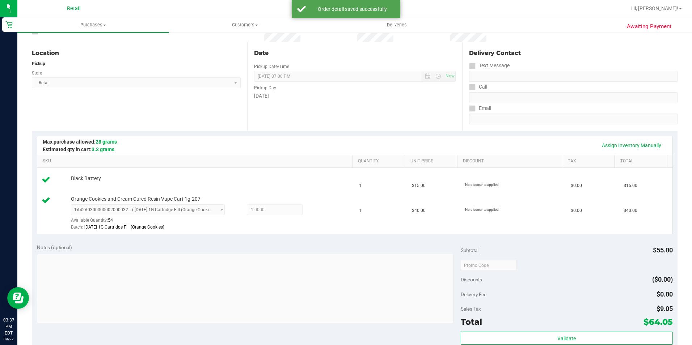
scroll to position [181, 0]
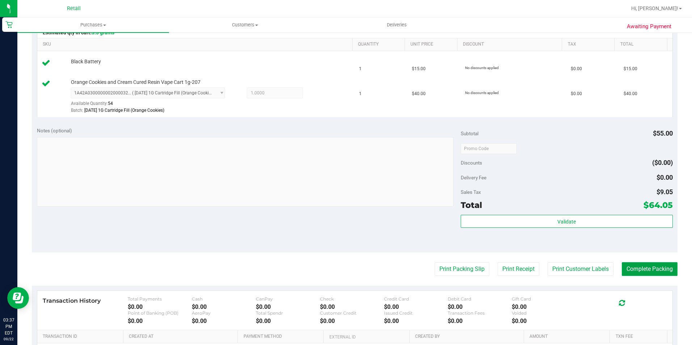
click at [638, 267] on button "Complete Packing" at bounding box center [650, 270] width 56 height 14
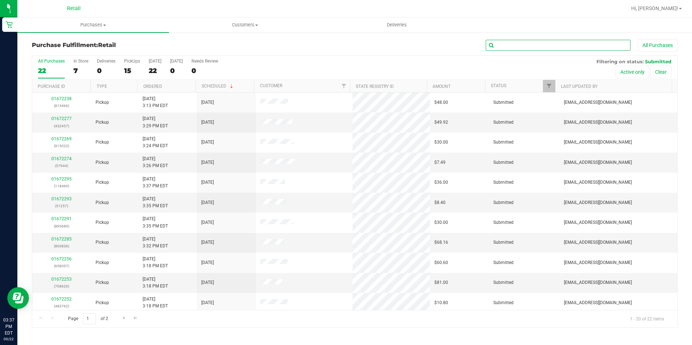
click at [563, 43] on input "text" at bounding box center [558, 45] width 145 height 11
type input "708626"
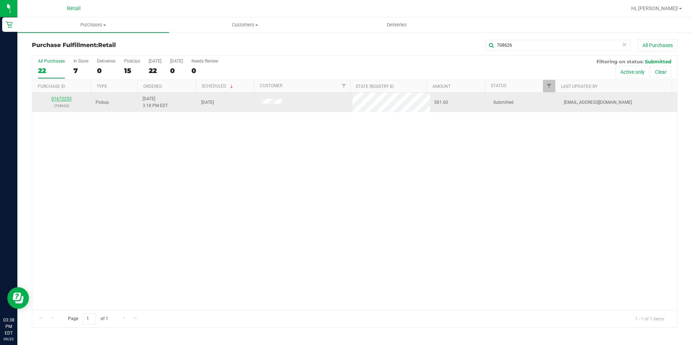
click at [66, 99] on link "01672253" at bounding box center [61, 98] width 20 height 5
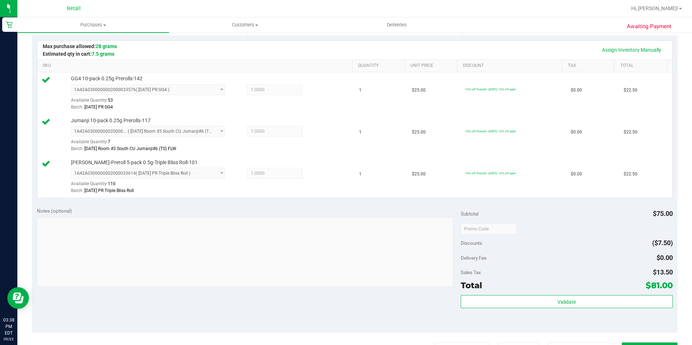
scroll to position [254, 0]
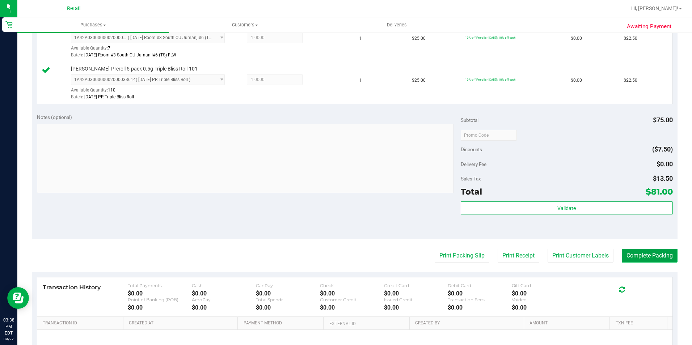
click at [654, 261] on button "Complete Packing" at bounding box center [650, 256] width 56 height 14
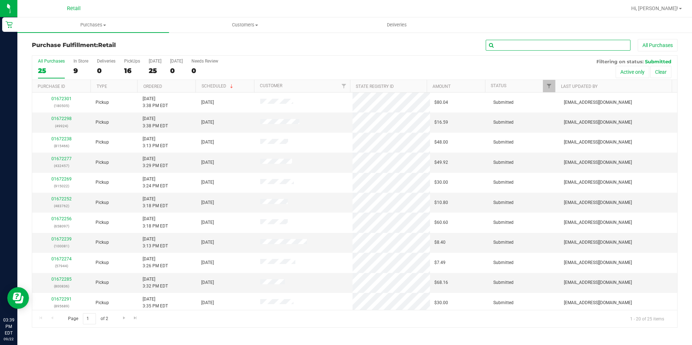
click at [514, 45] on input "text" at bounding box center [558, 45] width 145 height 11
type input "483762"
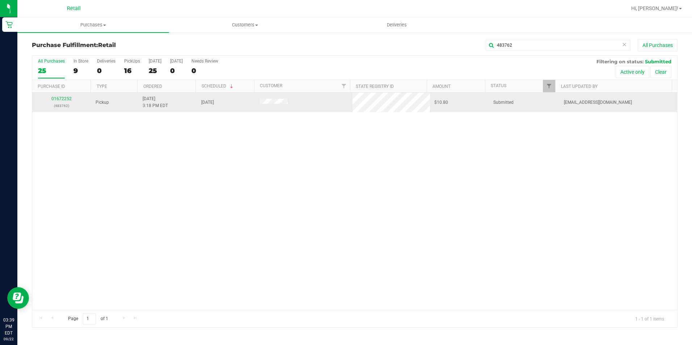
click at [68, 94] on td "01672252 (483762)" at bounding box center [61, 103] width 59 height 20
click at [62, 101] on link "01672252" at bounding box center [61, 98] width 20 height 5
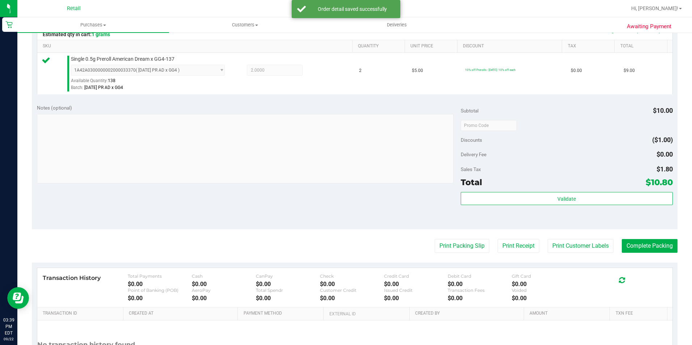
scroll to position [181, 0]
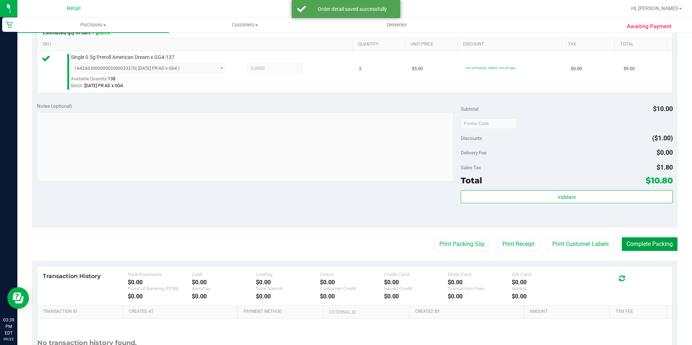
click at [659, 245] on button "Complete Packing" at bounding box center [650, 245] width 56 height 14
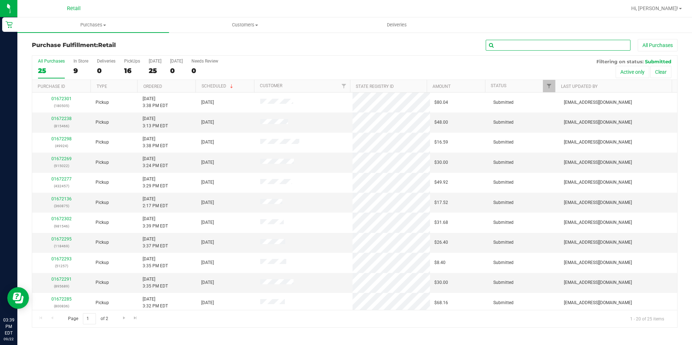
click at [600, 49] on input "text" at bounding box center [558, 45] width 145 height 11
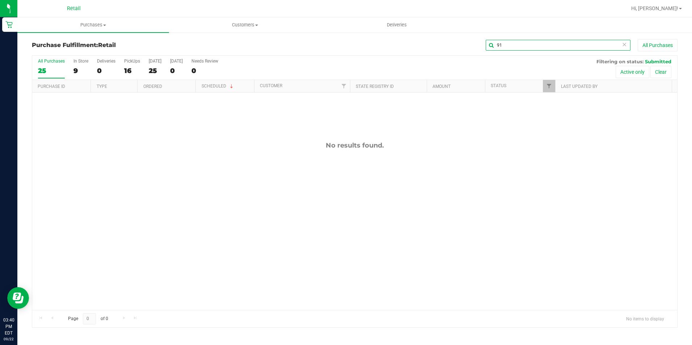
type input "9"
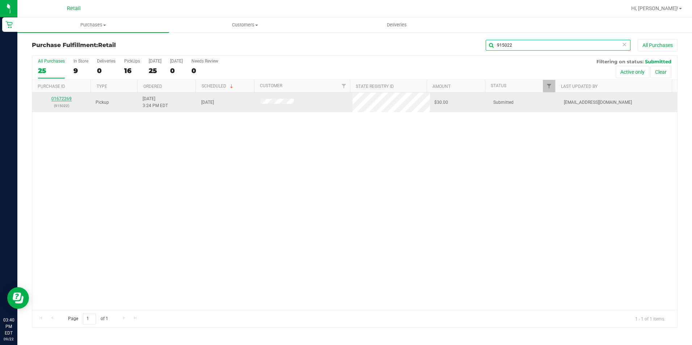
type input "915022"
click at [66, 97] on link "01672269" at bounding box center [61, 98] width 20 height 5
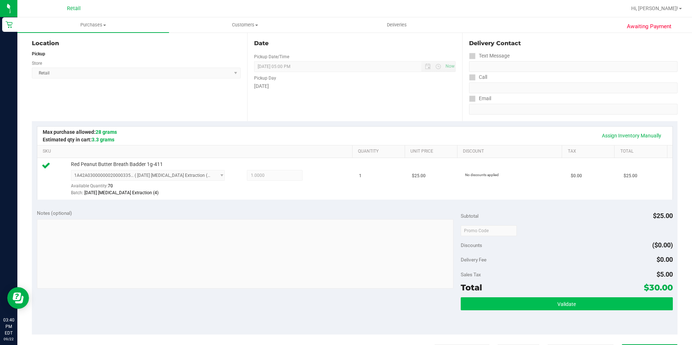
scroll to position [217, 0]
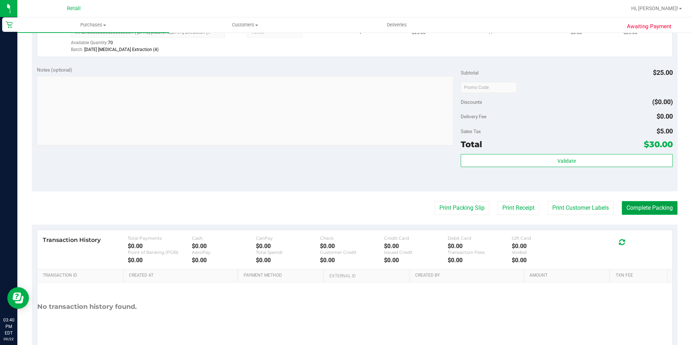
click at [645, 206] on button "Complete Packing" at bounding box center [650, 208] width 56 height 14
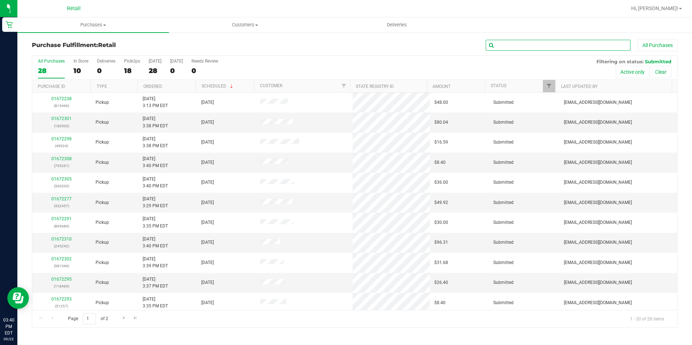
click at [586, 45] on input "text" at bounding box center [558, 45] width 145 height 11
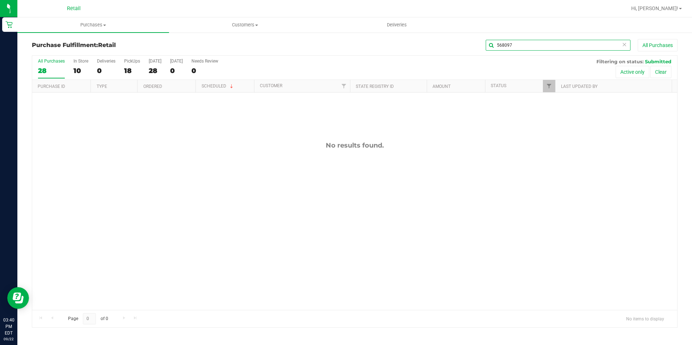
click at [487, 40] on input "568097" at bounding box center [558, 45] width 145 height 11
click at [493, 41] on input "568097" at bounding box center [558, 45] width 145 height 11
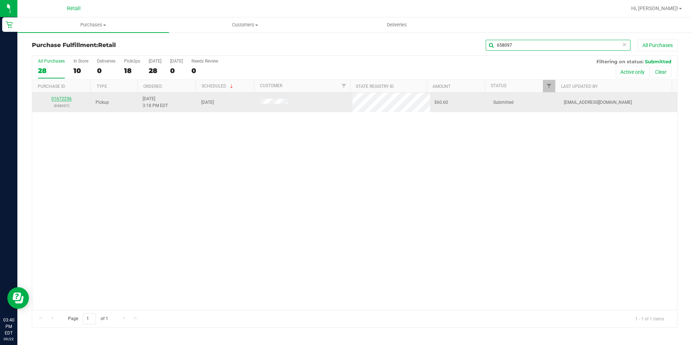
type input "658097"
click at [70, 98] on link "01672256" at bounding box center [61, 98] width 20 height 5
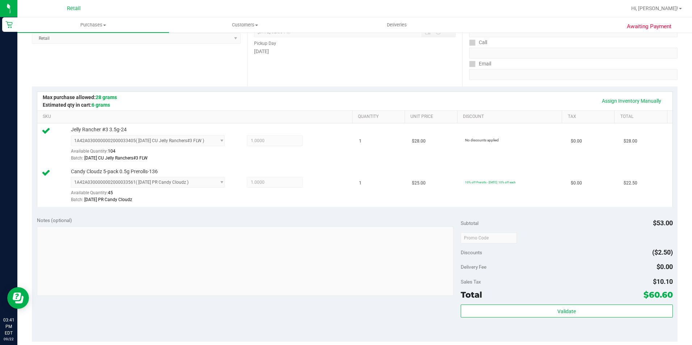
scroll to position [217, 0]
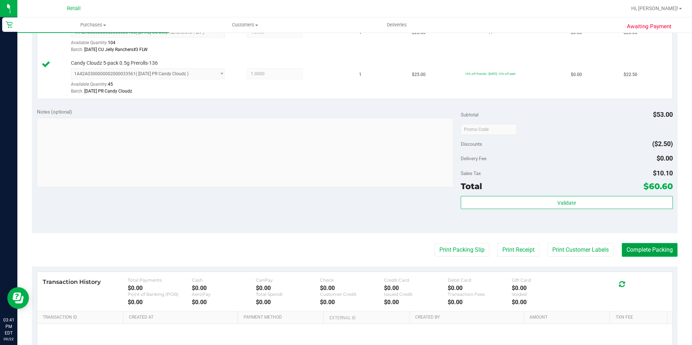
click at [629, 247] on button "Complete Packing" at bounding box center [650, 250] width 56 height 14
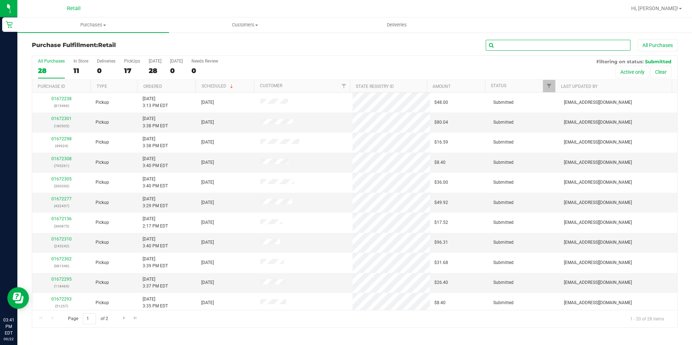
click at [576, 41] on input "text" at bounding box center [558, 45] width 145 height 11
type input "360875"
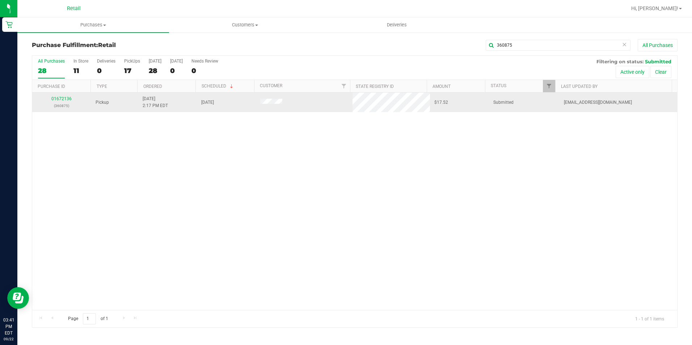
click at [69, 101] on div "01672136 (360875)" at bounding box center [62, 103] width 50 height 14
click at [66, 99] on link "01672136" at bounding box center [61, 98] width 20 height 5
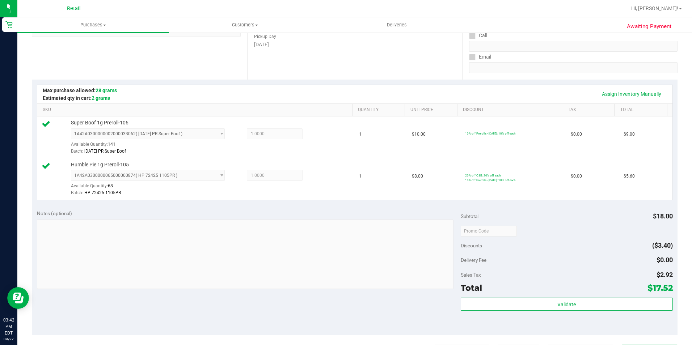
scroll to position [145, 0]
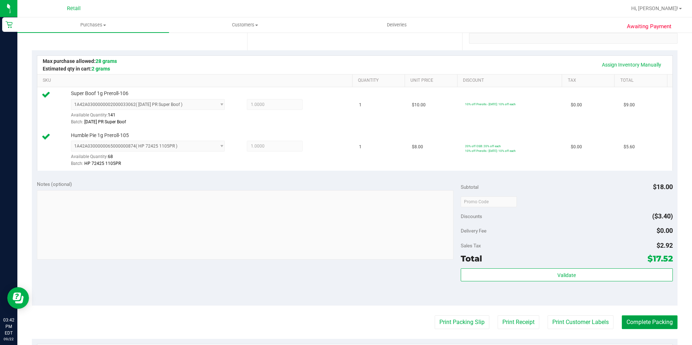
click at [654, 327] on button "Complete Packing" at bounding box center [650, 323] width 56 height 14
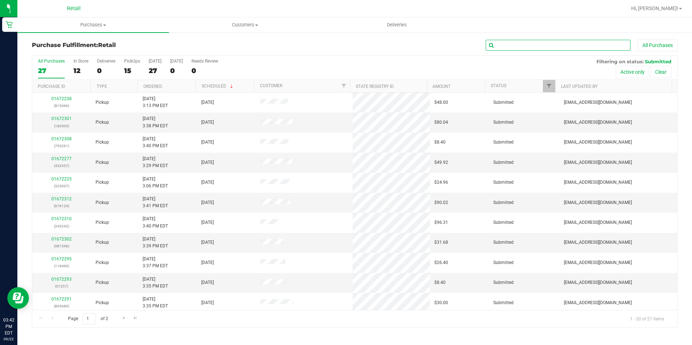
click at [562, 49] on input "text" at bounding box center [558, 45] width 145 height 11
type input "180505"
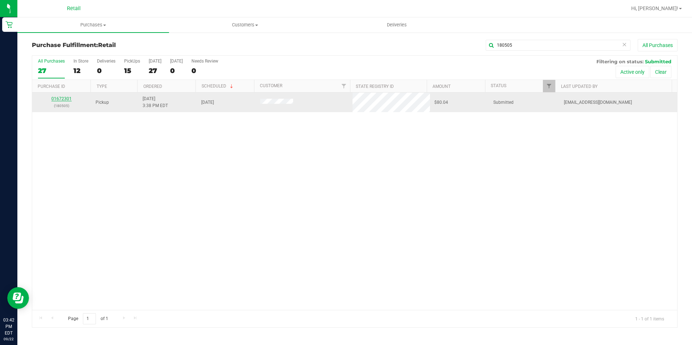
click at [60, 98] on link "01672301" at bounding box center [61, 98] width 20 height 5
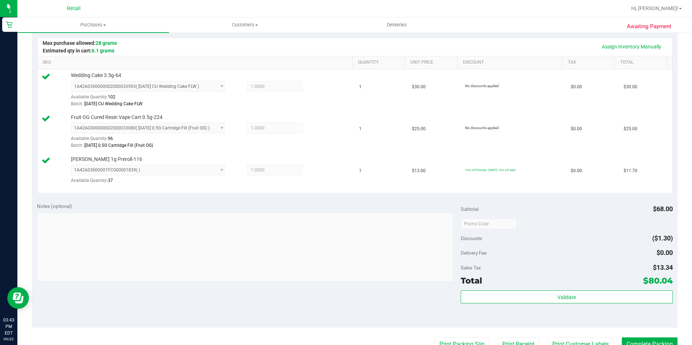
scroll to position [181, 0]
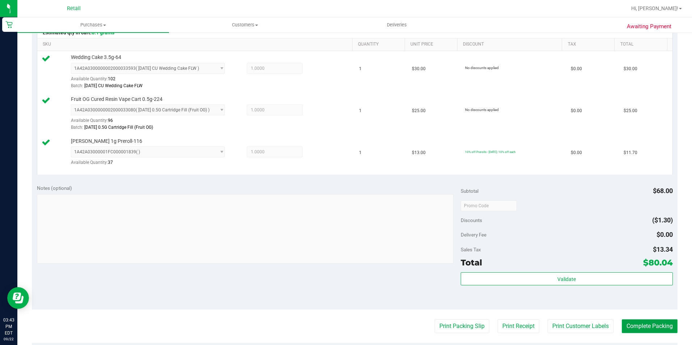
click at [650, 325] on button "Complete Packing" at bounding box center [650, 327] width 56 height 14
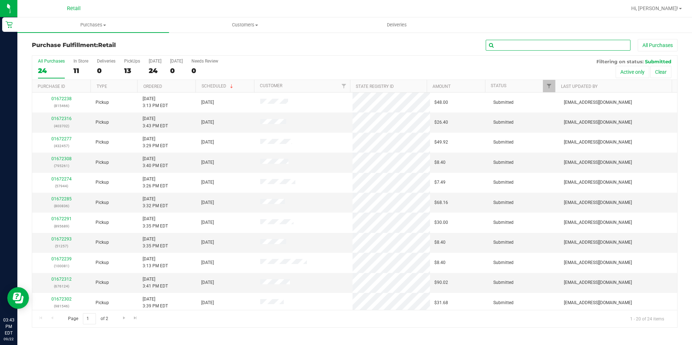
click at [540, 43] on input "text" at bounding box center [558, 45] width 145 height 11
type input "981546"
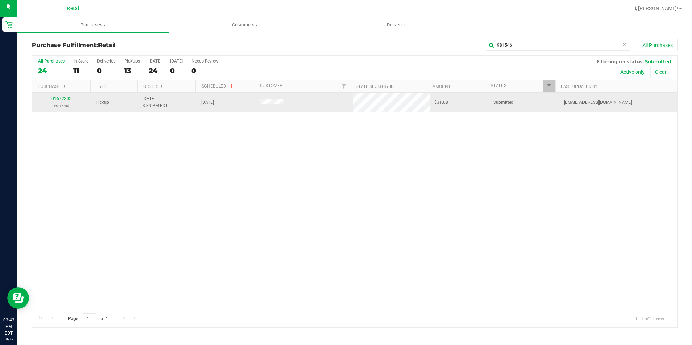
click at [64, 100] on link "01672302" at bounding box center [61, 98] width 20 height 5
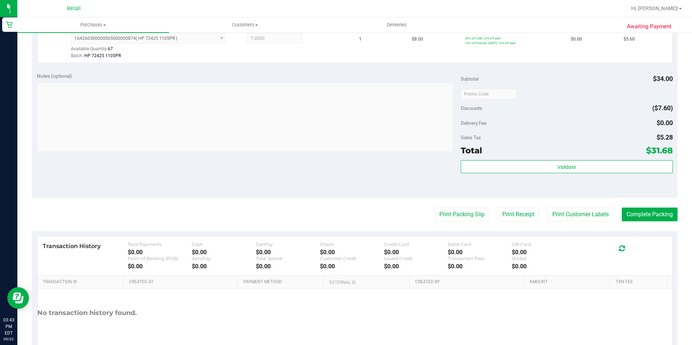
scroll to position [254, 0]
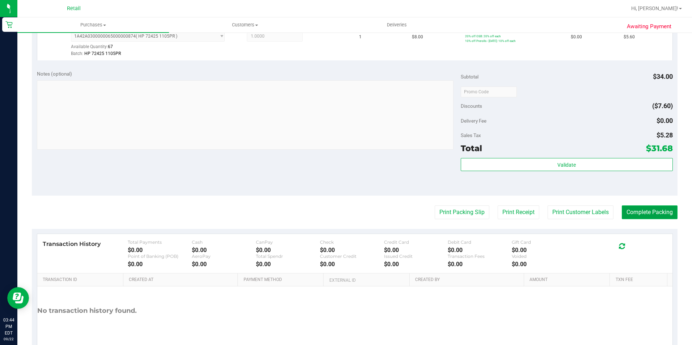
click at [665, 211] on button "Complete Packing" at bounding box center [650, 213] width 56 height 14
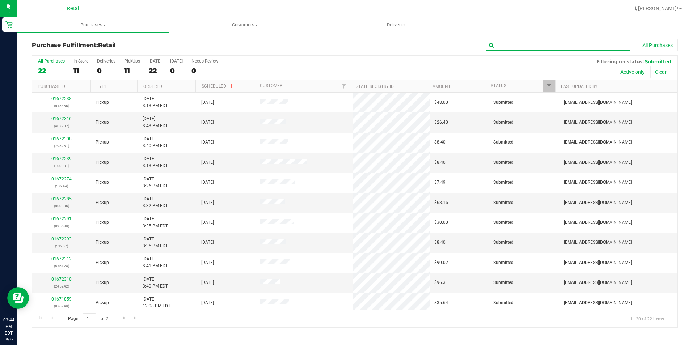
click at [555, 48] on input "text" at bounding box center [558, 45] width 145 height 11
type input "51257"
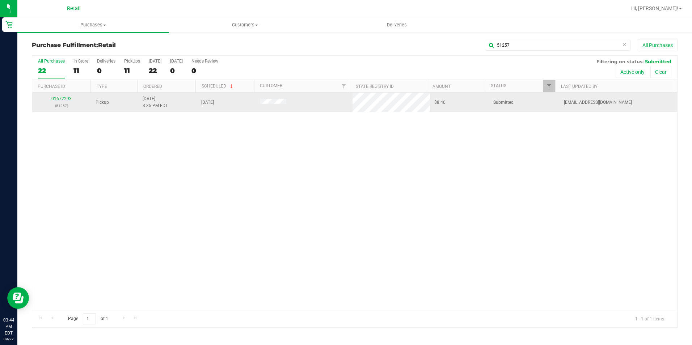
click at [62, 99] on link "01672293" at bounding box center [61, 98] width 20 height 5
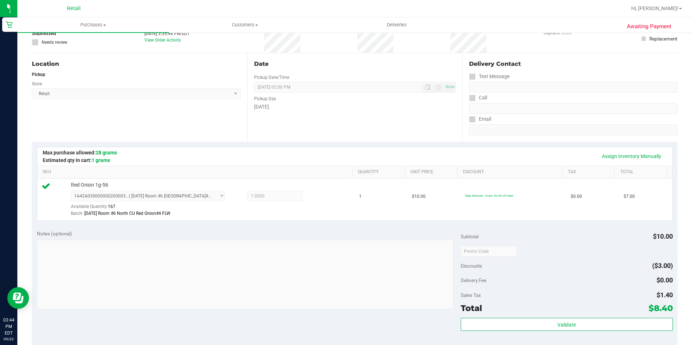
scroll to position [109, 0]
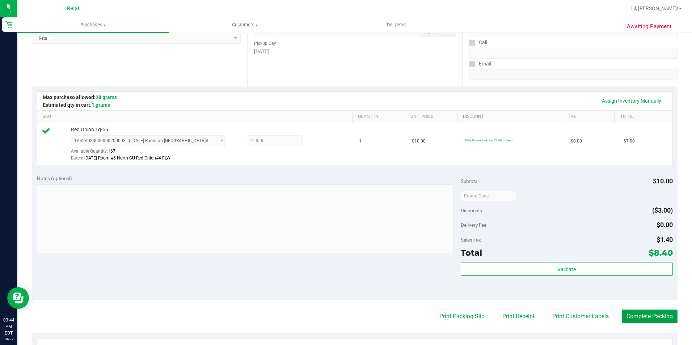
click at [650, 319] on button "Complete Packing" at bounding box center [650, 317] width 56 height 14
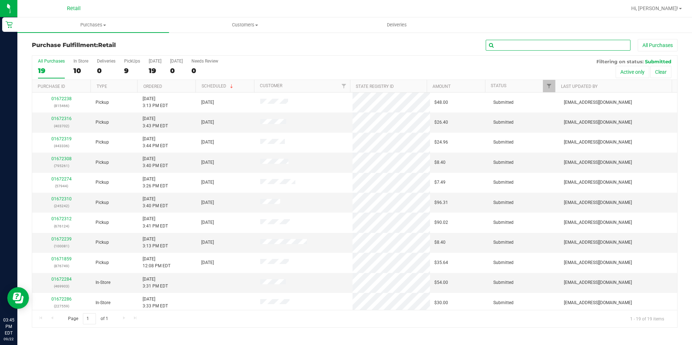
click at [512, 46] on input "text" at bounding box center [558, 45] width 145 height 11
type input "57944"
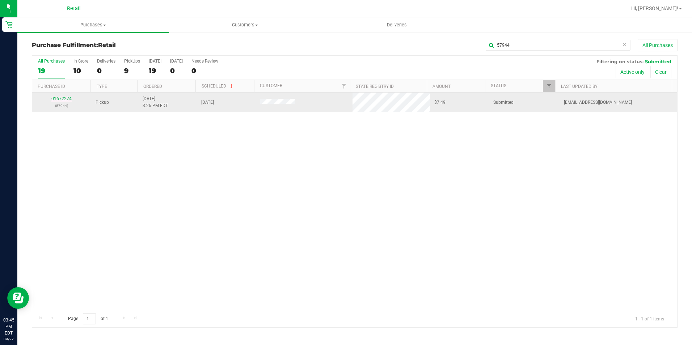
click at [61, 97] on link "01672274" at bounding box center [61, 98] width 20 height 5
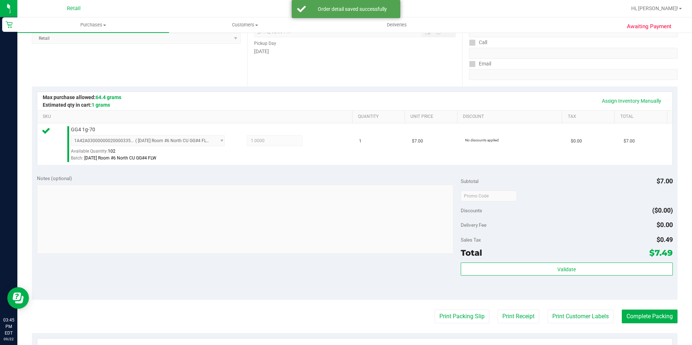
scroll to position [247, 0]
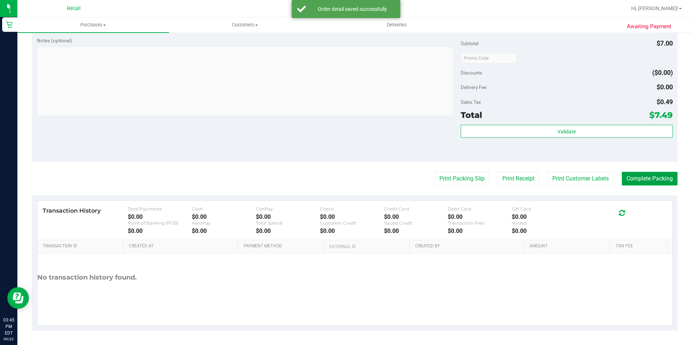
click at [645, 185] on button "Complete Packing" at bounding box center [650, 179] width 56 height 14
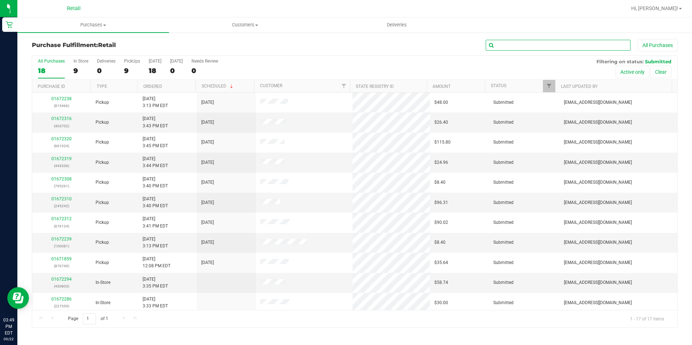
click at [574, 45] on input "text" at bounding box center [558, 45] width 145 height 11
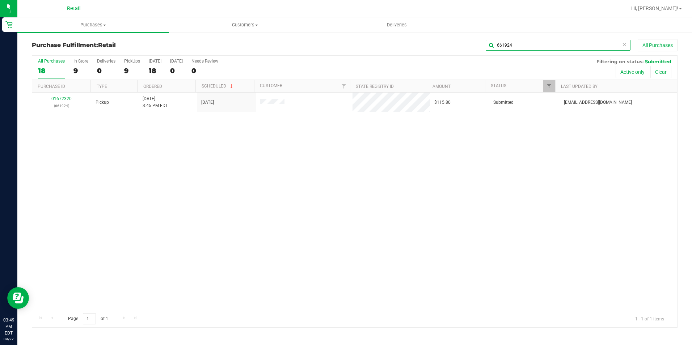
type input "661924"
click at [67, 101] on div "01672320 (661924)" at bounding box center [62, 103] width 50 height 14
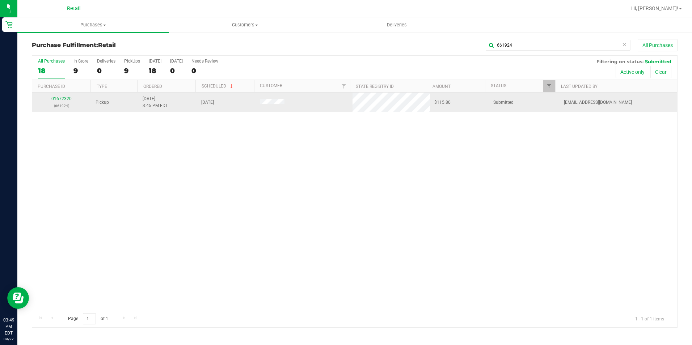
click at [67, 99] on link "01672320" at bounding box center [61, 98] width 20 height 5
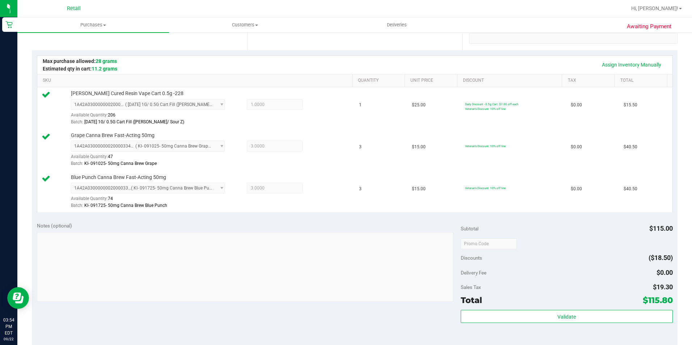
scroll to position [181, 0]
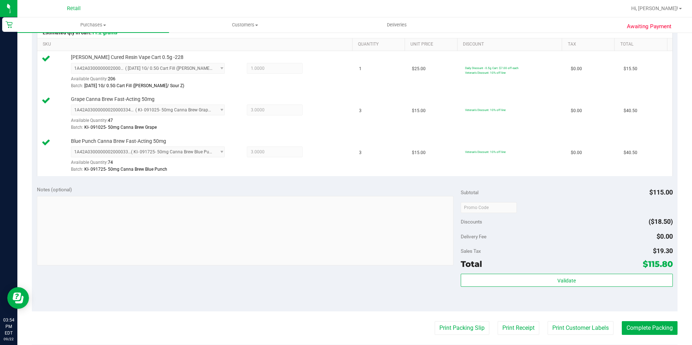
click at [656, 319] on purchase-details "Back Edit Purchase Cancel Purchase View Profile # 01672320 Med | Rec METRC ID: …" at bounding box center [355, 169] width 646 height 623
click at [656, 322] on button "Complete Packing" at bounding box center [650, 329] width 56 height 14
click at [656, 322] on button "Complete Packing" at bounding box center [647, 329] width 62 height 14
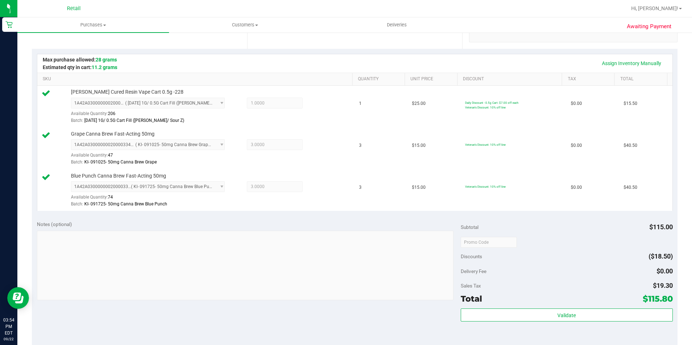
scroll to position [0, 0]
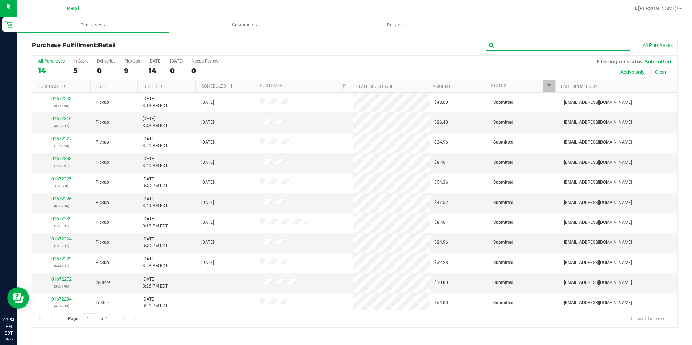
click at [574, 41] on input "text" at bounding box center [558, 45] width 145 height 11
type input "403702"
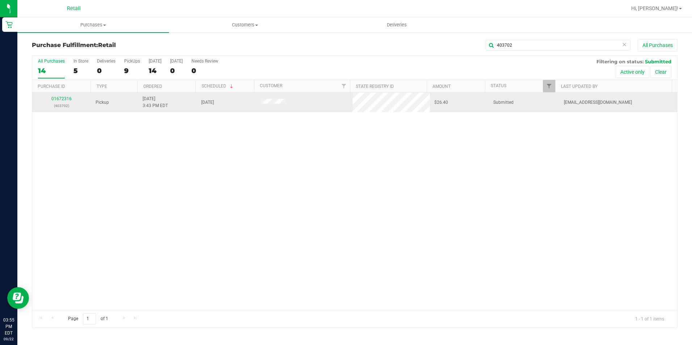
click at [66, 95] on td "01672316 (403702)" at bounding box center [61, 103] width 59 height 20
click at [63, 99] on link "01672316" at bounding box center [61, 98] width 20 height 5
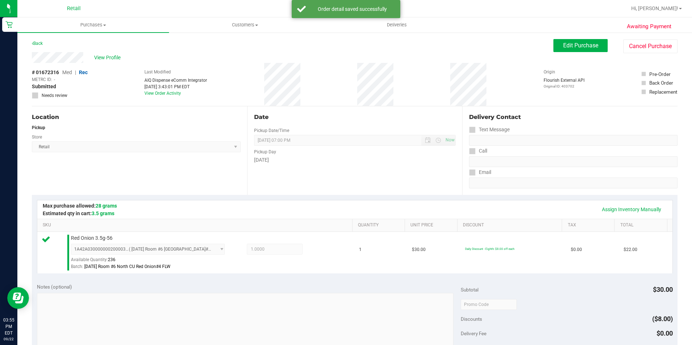
scroll to position [247, 0]
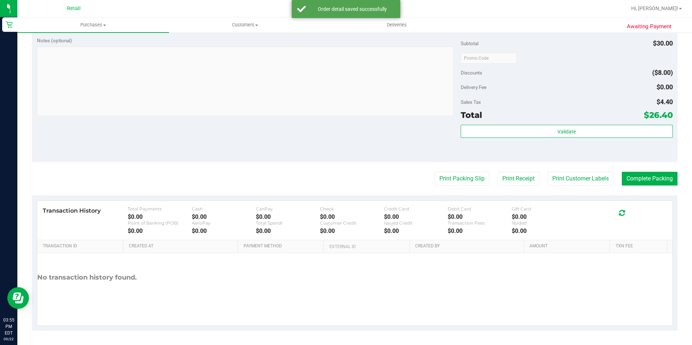
click at [633, 193] on purchase-details "Back Edit Purchase Cancel Purchase View Profile # 01672316 Med | Rec METRC ID: …" at bounding box center [355, 61] width 646 height 539
click at [635, 174] on button "Complete Packing" at bounding box center [650, 179] width 56 height 14
